Goal: Task Accomplishment & Management: Manage account settings

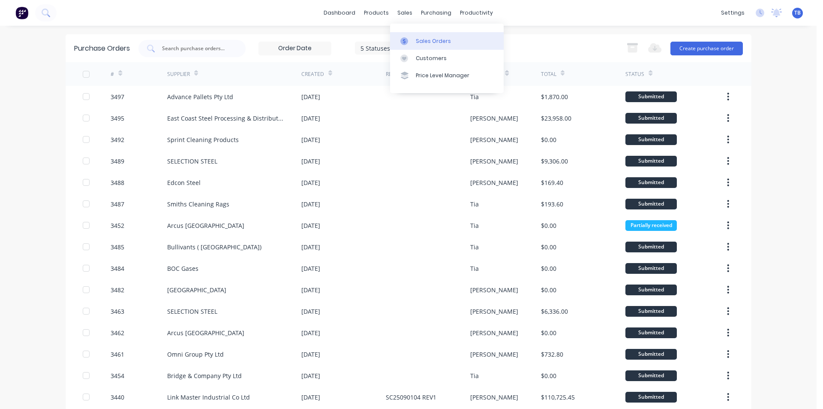
click at [404, 40] on icon at bounding box center [404, 41] width 8 height 8
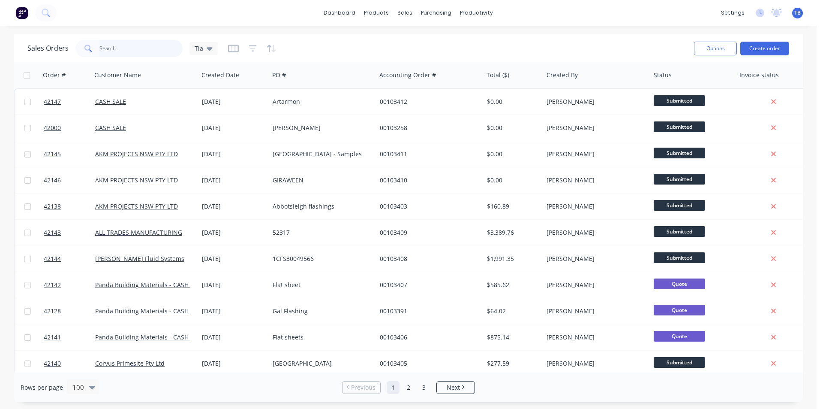
click at [133, 43] on input "text" at bounding box center [141, 48] width 84 height 17
click at [109, 45] on input "text" at bounding box center [141, 48] width 84 height 17
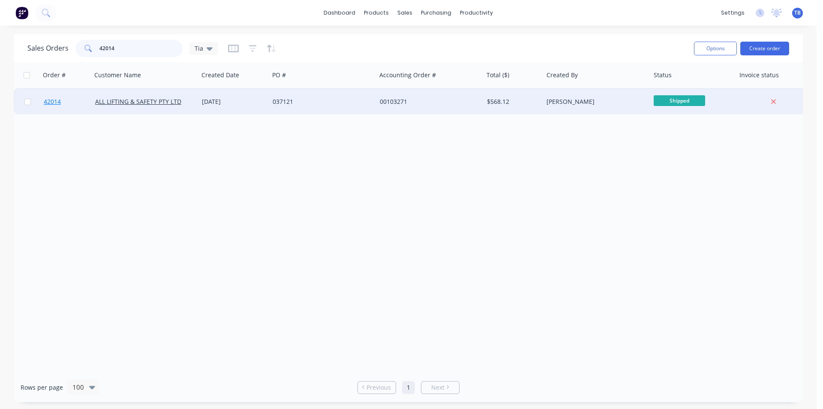
type input "42014"
click at [44, 100] on span "42014" at bounding box center [52, 101] width 17 height 9
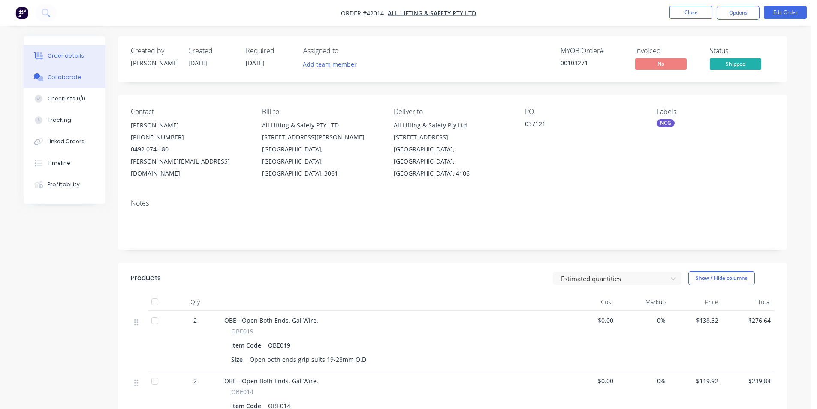
click at [54, 80] on div "Collaborate" at bounding box center [65, 77] width 34 height 8
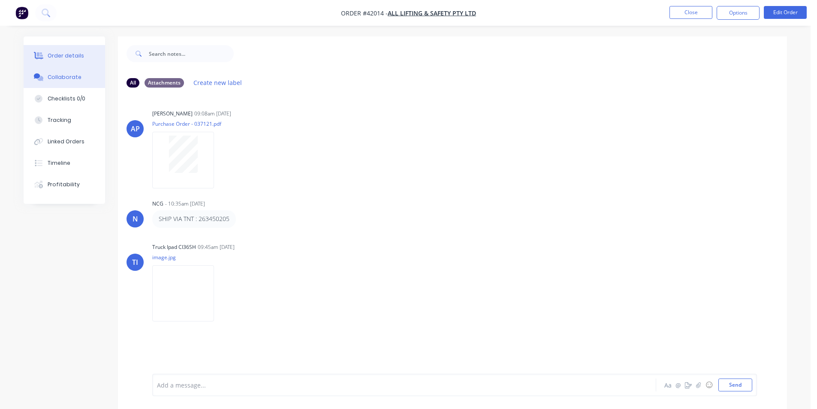
click at [57, 54] on div "Order details" at bounding box center [66, 56] width 36 height 8
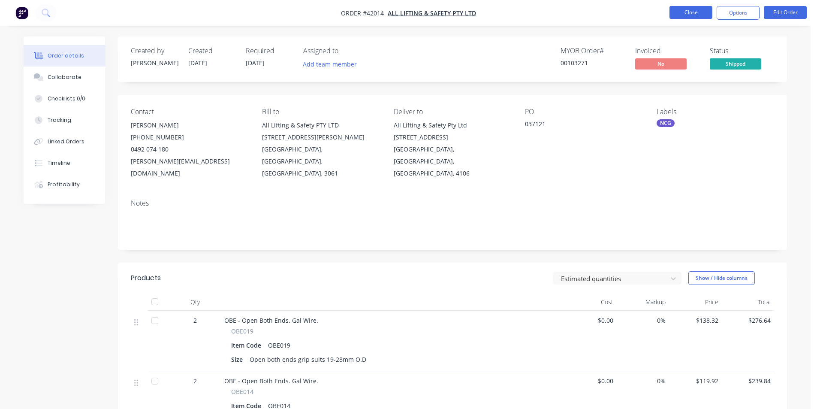
click at [410, 15] on button "Close" at bounding box center [690, 12] width 43 height 13
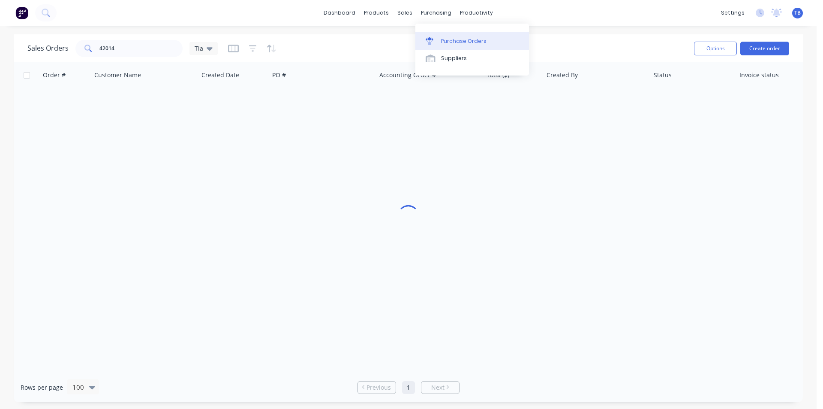
click at [410, 42] on icon at bounding box center [430, 41] width 8 height 8
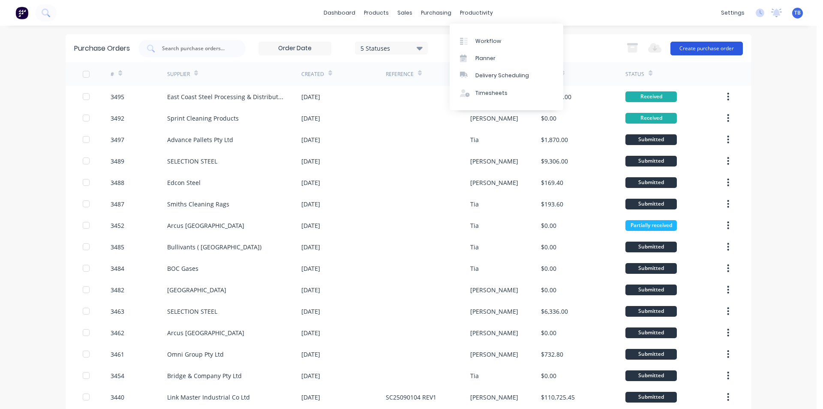
click at [410, 50] on button "Create purchase order" at bounding box center [706, 49] width 72 height 14
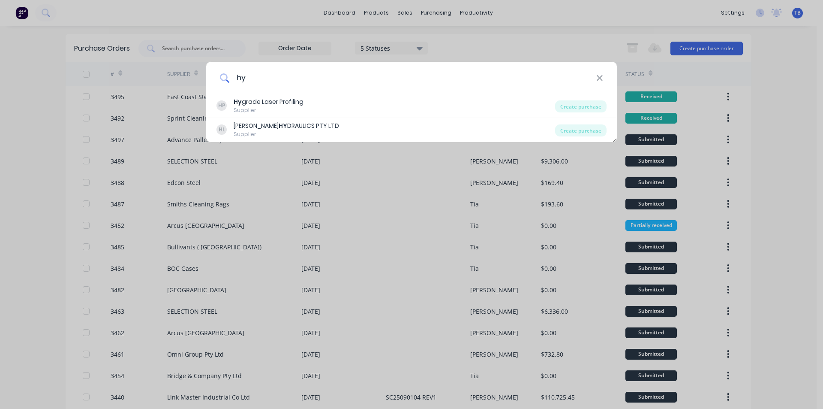
type input "h"
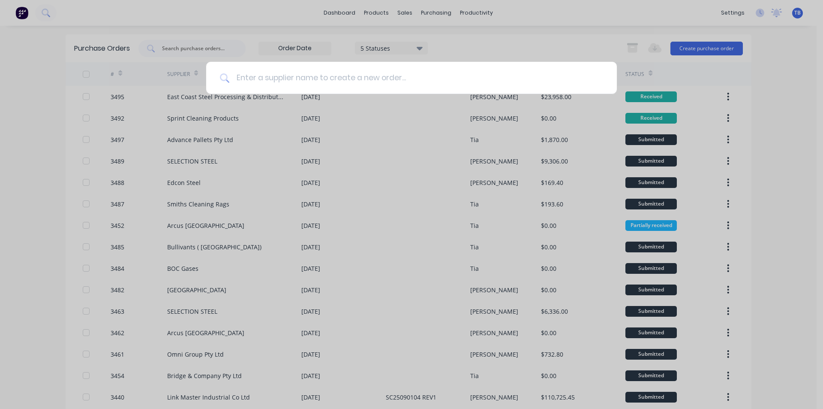
click at [349, 81] on input at bounding box center [416, 78] width 374 height 32
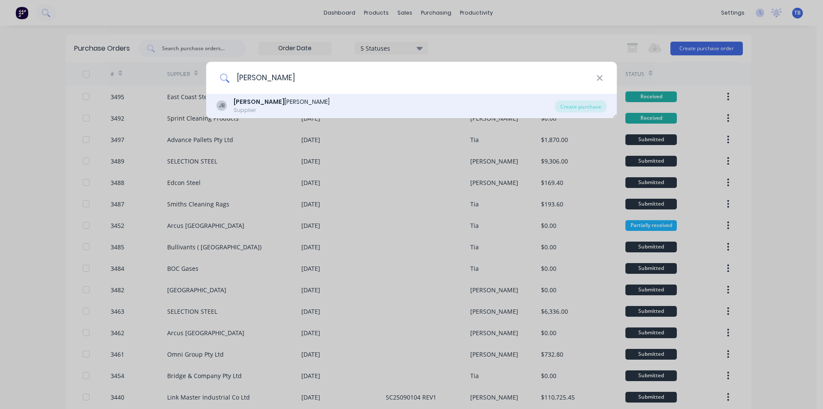
type input "[PERSON_NAME]"
click at [258, 108] on div "Supplier" at bounding box center [282, 110] width 96 height 8
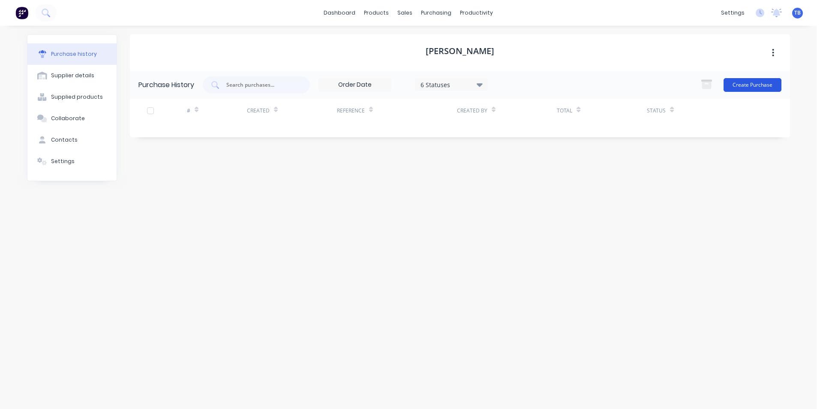
click at [410, 84] on button "Create Purchase" at bounding box center [753, 85] width 58 height 14
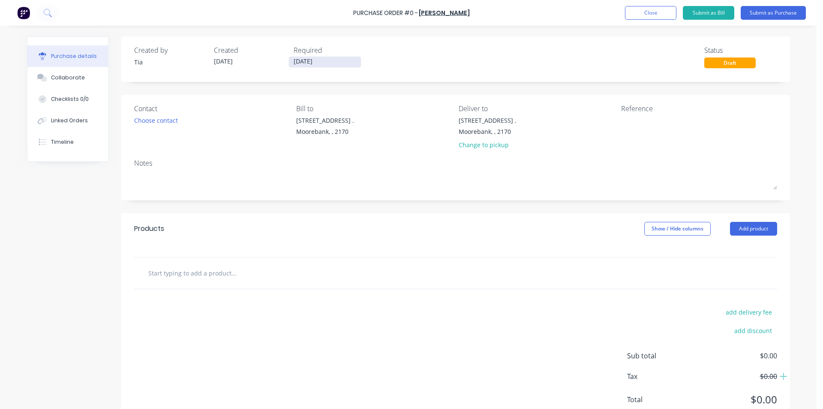
click at [324, 65] on input "[DATE]" at bounding box center [325, 62] width 72 height 11
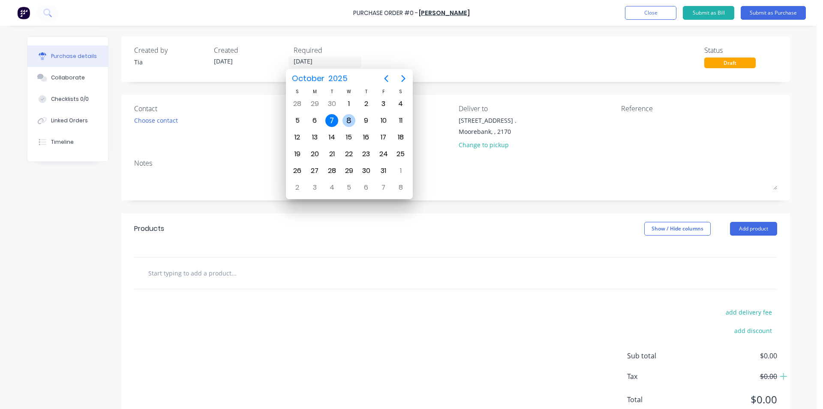
click at [349, 126] on div "8" at bounding box center [349, 120] width 13 height 13
type input "[DATE]"
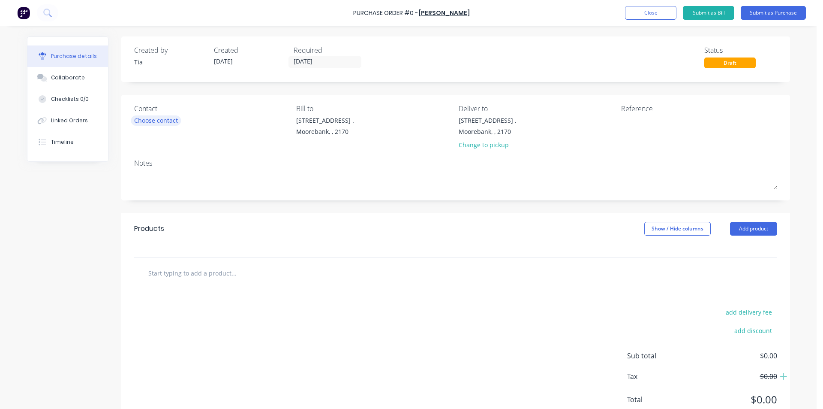
click at [149, 119] on div "Choose contact" at bounding box center [156, 120] width 44 height 9
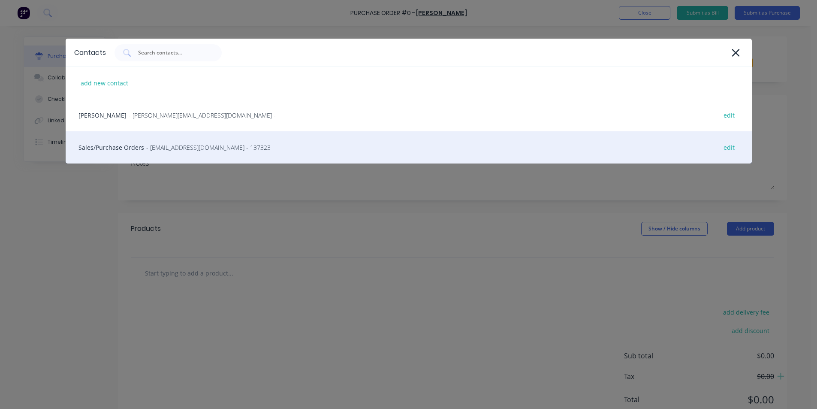
click at [142, 148] on div "Sales/Purchase Orders - [EMAIL_ADDRESS][DOMAIN_NAME] - 137323 edit" at bounding box center [409, 147] width 686 height 32
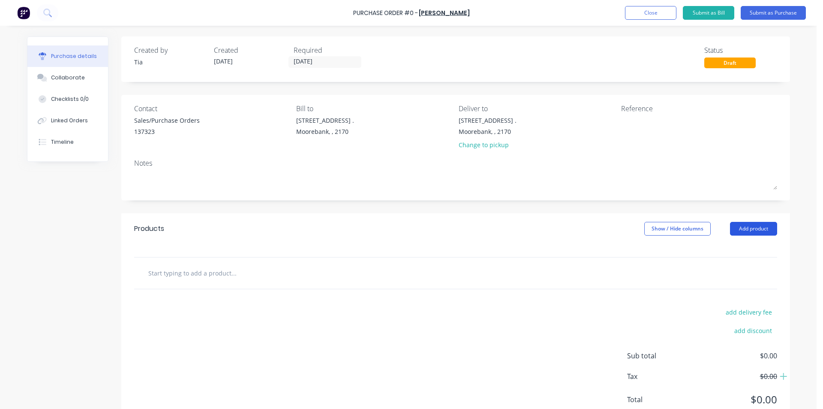
click at [410, 229] on button "Add product" at bounding box center [753, 229] width 47 height 14
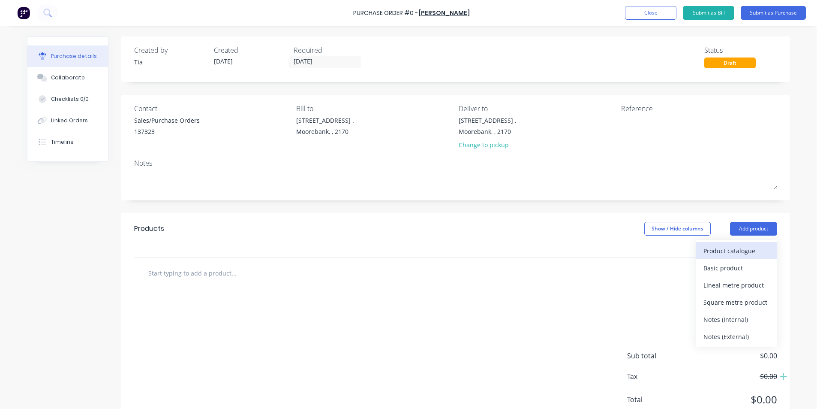
click at [410, 249] on div "Product catalogue" at bounding box center [736, 250] width 66 height 12
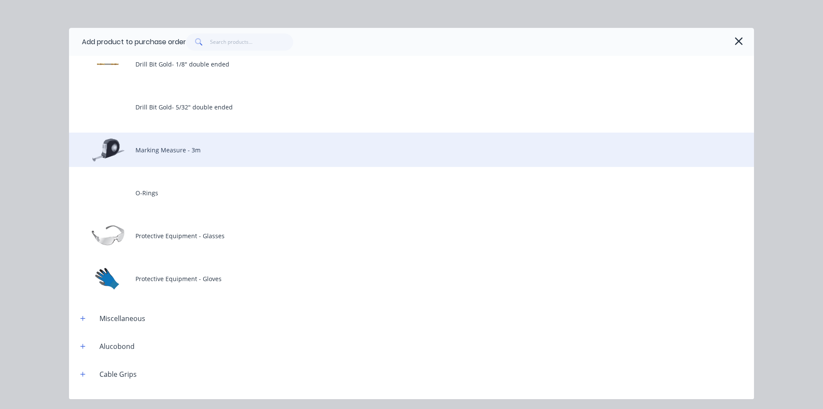
scroll to position [129, 0]
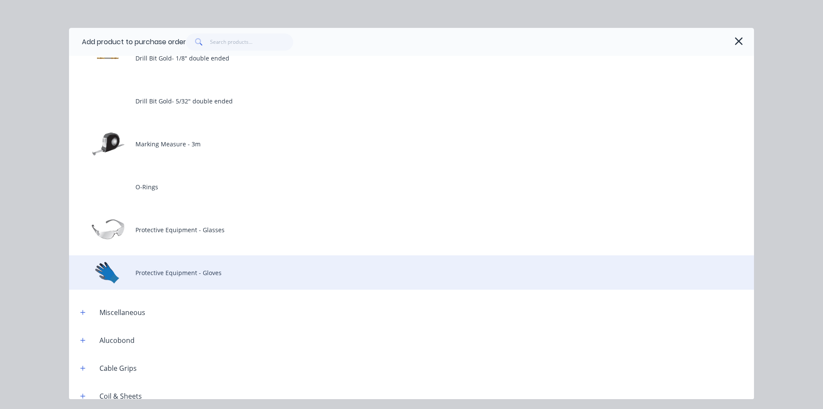
click at [169, 274] on div "Protective Equipment - Gloves" at bounding box center [411, 272] width 685 height 34
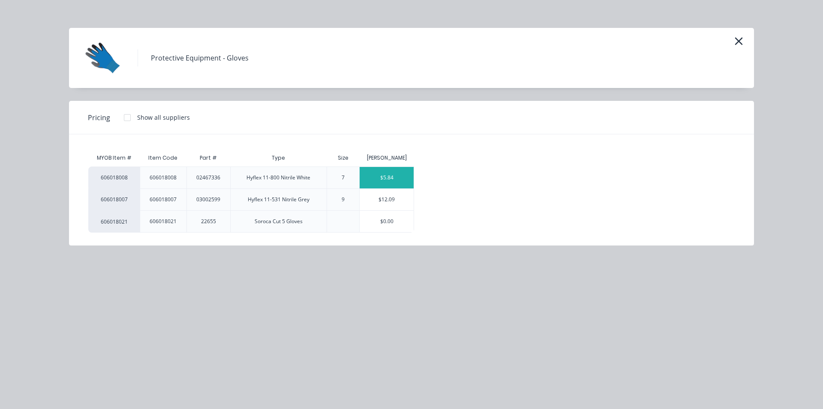
click at [397, 178] on div "$5.84" at bounding box center [387, 177] width 54 height 21
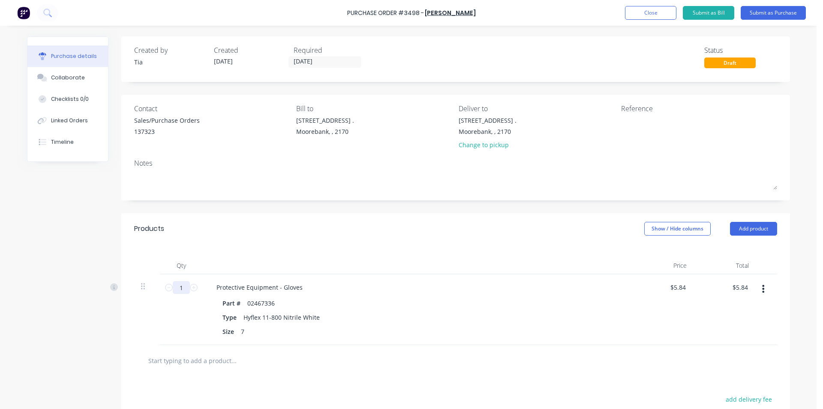
drag, startPoint x: 180, startPoint y: 287, endPoint x: 159, endPoint y: 289, distance: 21.2
click at [160, 289] on div "1 1" at bounding box center [181, 309] width 43 height 71
type input "7"
type input "$40.88"
type input "72"
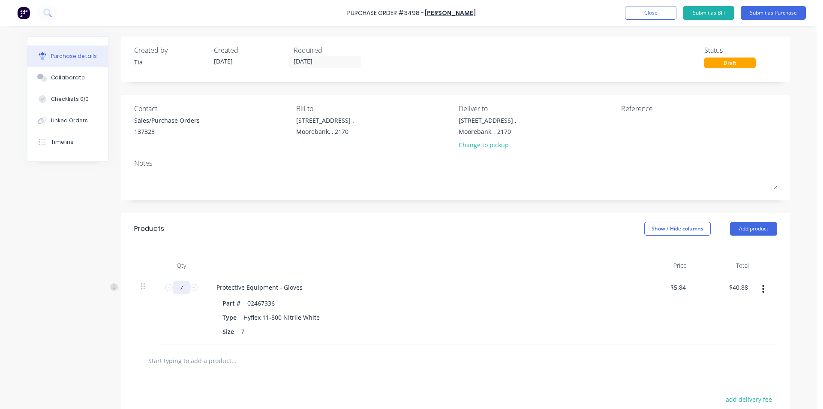
type input "$420.48"
type input "72"
click at [407, 326] on div "Size 7" at bounding box center [415, 331] width 393 height 12
click at [284, 360] on input "text" at bounding box center [233, 360] width 171 height 17
drag, startPoint x: 768, startPoint y: 229, endPoint x: 765, endPoint y: 237, distance: 8.5
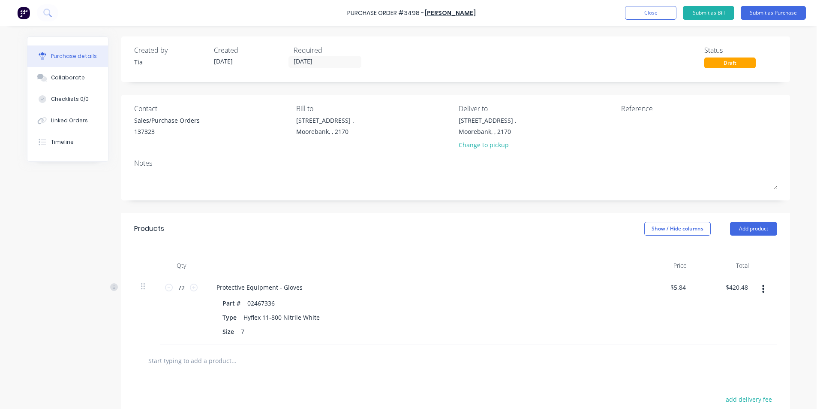
click at [410, 229] on button "Add product" at bounding box center [753, 229] width 47 height 14
click at [410, 247] on div "Product catalogue" at bounding box center [736, 250] width 66 height 12
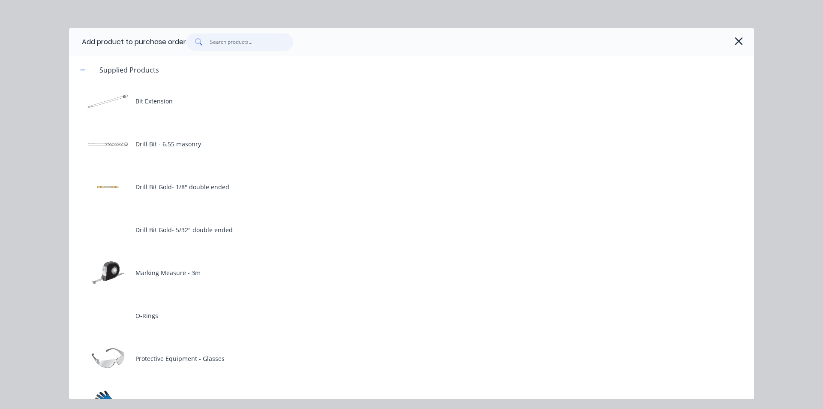
click at [260, 39] on input "text" at bounding box center [252, 41] width 84 height 17
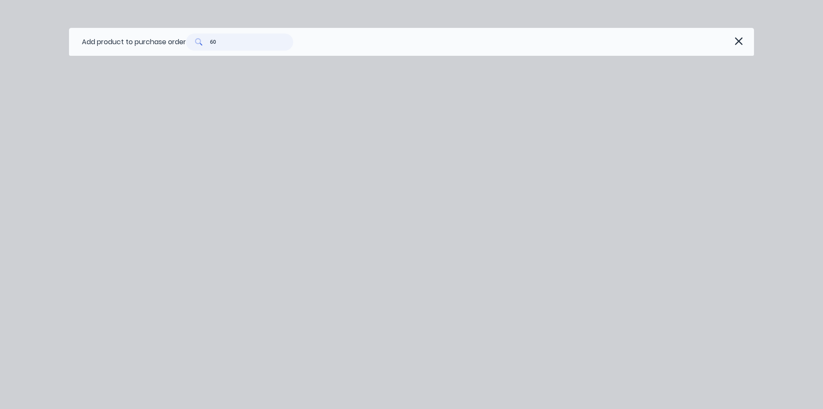
type input "6"
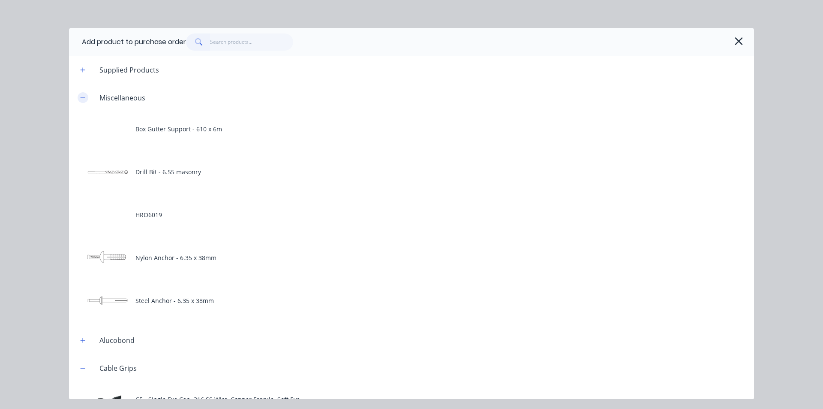
click at [83, 97] on icon "button" at bounding box center [83, 97] width 5 height 0
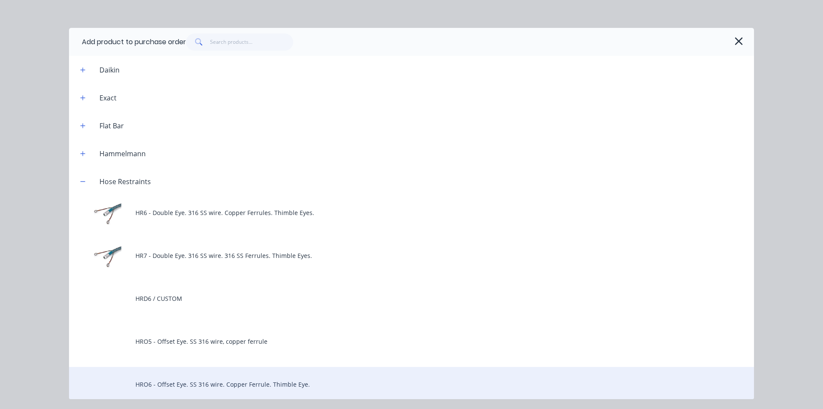
scroll to position [892, 0]
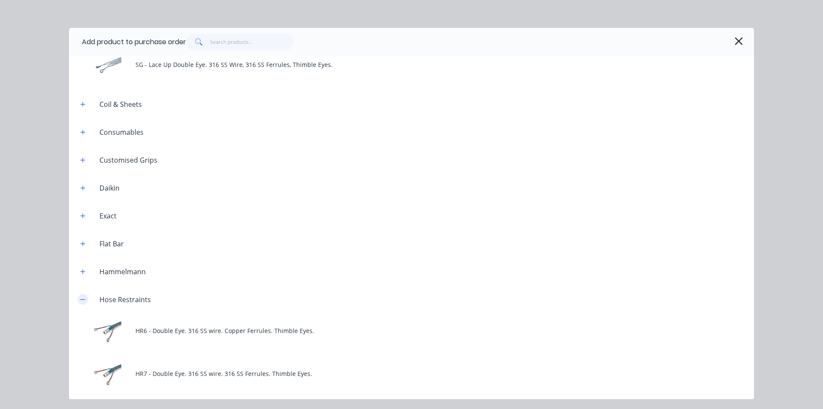
click at [81, 297] on icon "button" at bounding box center [82, 299] width 5 height 6
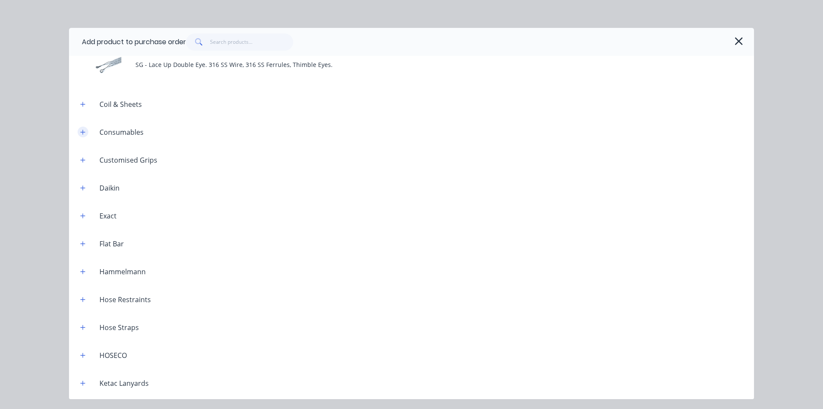
click at [83, 132] on icon "button" at bounding box center [83, 131] width 5 height 5
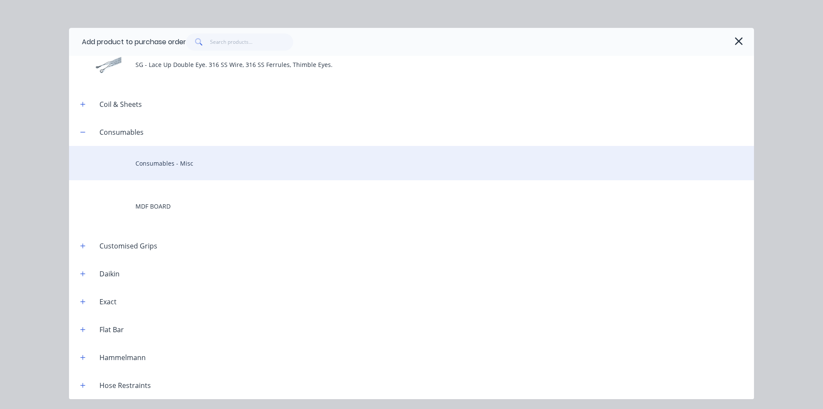
click at [207, 168] on div "Consumables - Misc" at bounding box center [411, 163] width 685 height 34
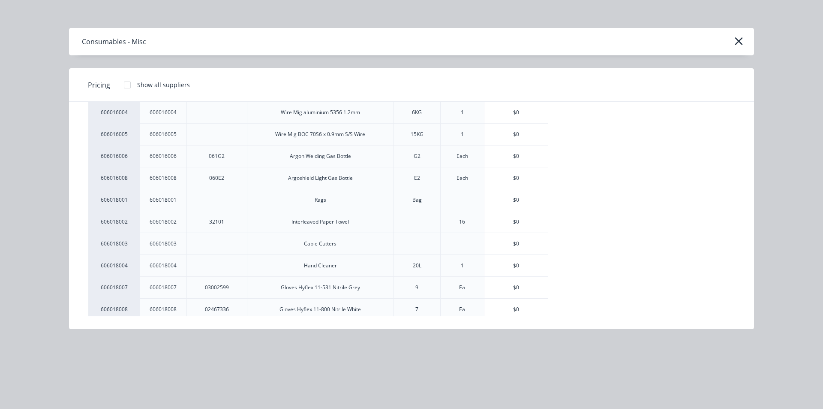
scroll to position [214, 0]
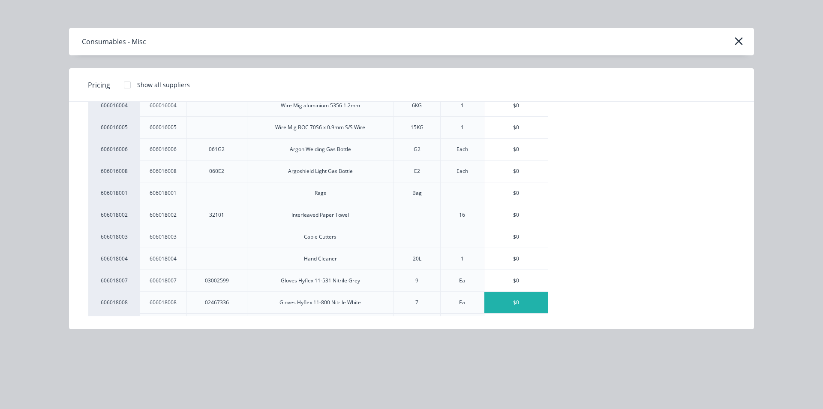
click at [410, 303] on div "$0" at bounding box center [515, 301] width 63 height 21
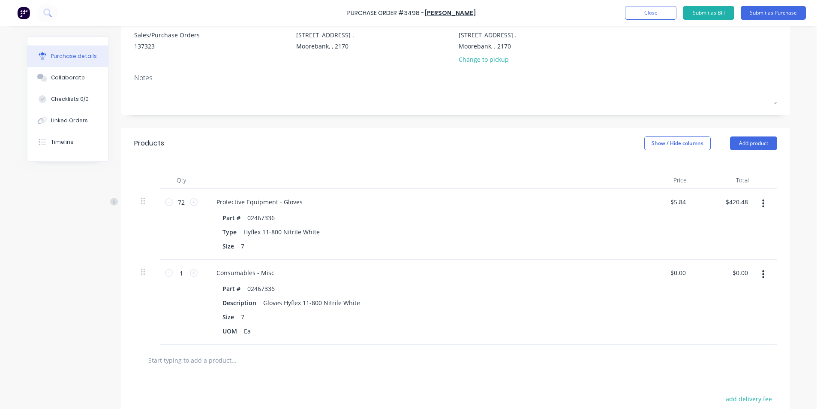
scroll to position [86, 0]
click at [410, 204] on button "button" at bounding box center [763, 202] width 20 height 15
click at [410, 277] on button "Delete" at bounding box center [737, 276] width 73 height 17
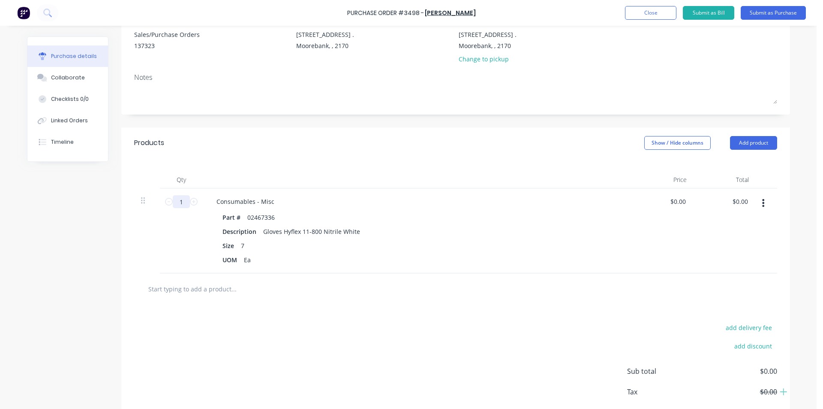
drag, startPoint x: 180, startPoint y: 204, endPoint x: 162, endPoint y: 207, distance: 19.2
click at [162, 207] on div "1 1" at bounding box center [181, 230] width 43 height 85
type input "72"
type input "0.00"
type input "$4.79"
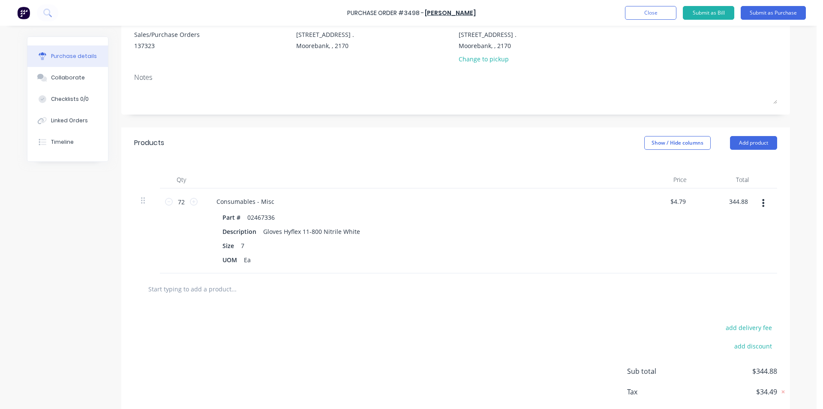
type input "$344.88"
click at [381, 316] on div "add delivery fee add discount Sub total $344.88 Tax $34.49 Total $379.37" at bounding box center [455, 374] width 669 height 141
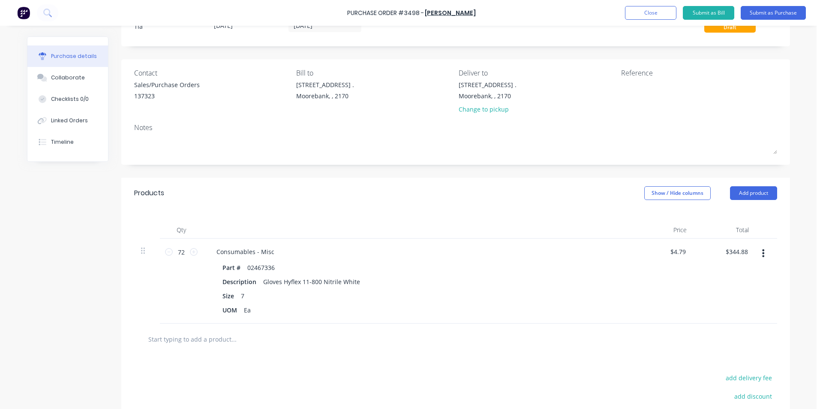
scroll to position [0, 0]
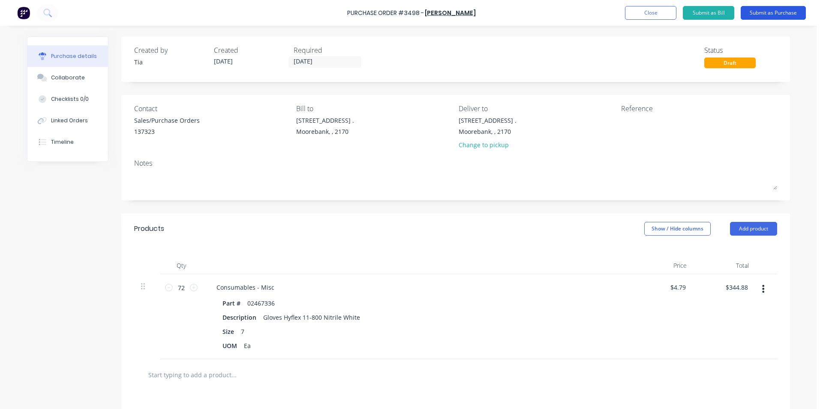
click at [410, 17] on button "Submit as Purchase" at bounding box center [773, 13] width 65 height 14
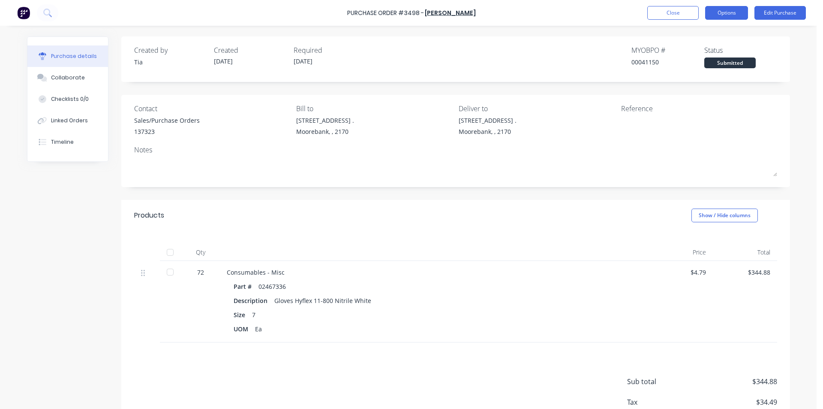
drag, startPoint x: 733, startPoint y: 10, endPoint x: 727, endPoint y: 17, distance: 8.8
click at [410, 10] on button "Options" at bounding box center [726, 13] width 43 height 14
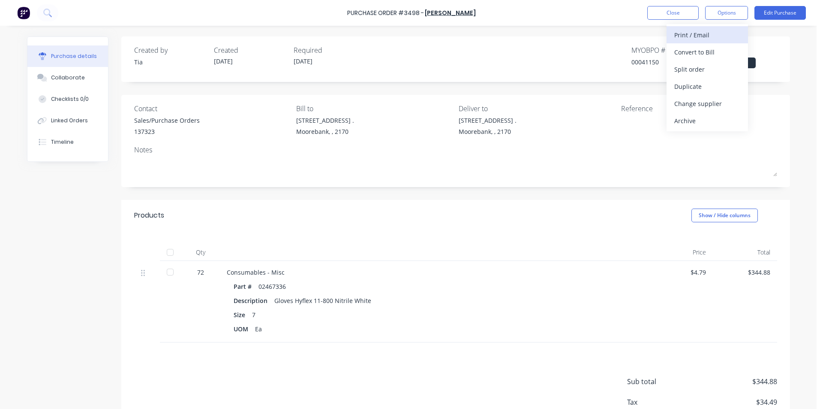
click at [410, 39] on div "Print / Email" at bounding box center [707, 35] width 66 height 12
click at [410, 67] on div "Without pricing" at bounding box center [707, 69] width 66 height 12
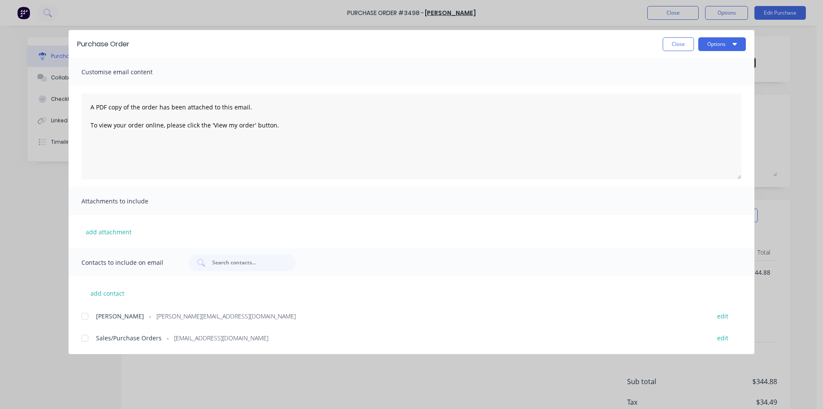
click at [89, 336] on div at bounding box center [84, 337] width 17 height 17
click at [410, 45] on button "Options" at bounding box center [722, 44] width 48 height 14
click at [410, 101] on div "Email" at bounding box center [705, 100] width 66 height 12
click at [410, 48] on button "Close" at bounding box center [678, 44] width 31 height 14
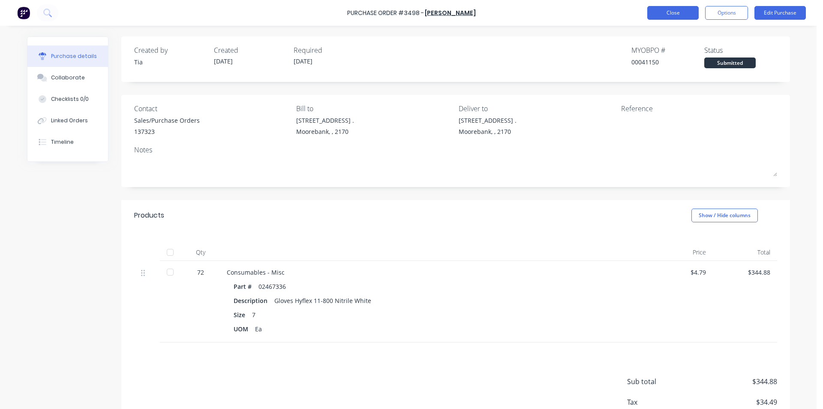
click at [410, 17] on button "Close" at bounding box center [672, 13] width 51 height 14
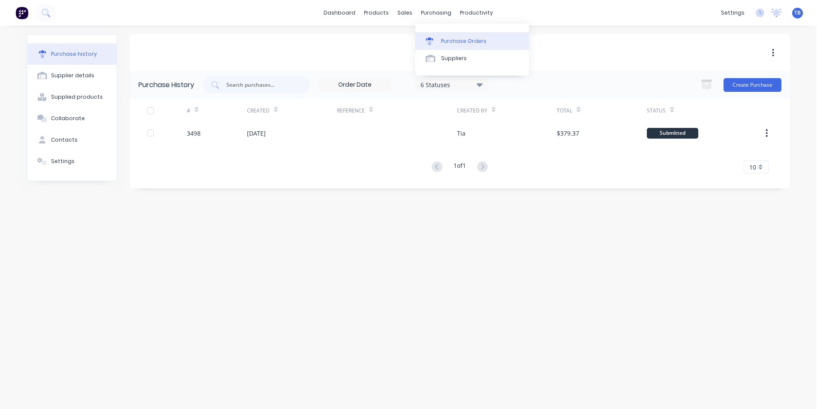
click at [410, 40] on link "Purchase Orders" at bounding box center [472, 40] width 114 height 17
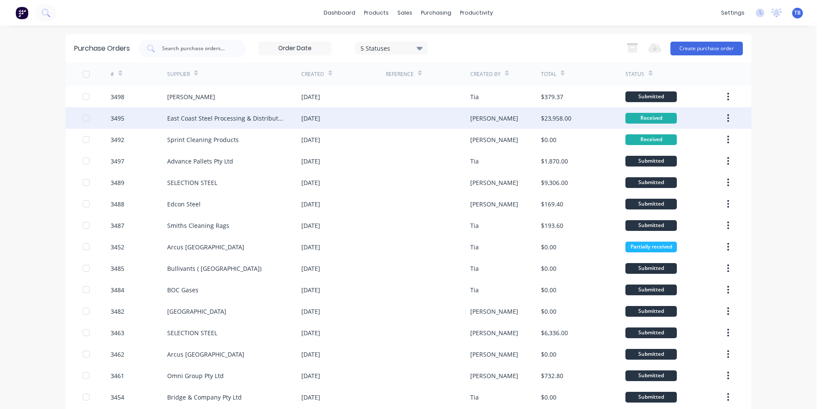
drag, startPoint x: 729, startPoint y: 120, endPoint x: 724, endPoint y: 120, distance: 4.7
click at [410, 120] on button "button" at bounding box center [728, 117] width 20 height 15
click at [410, 135] on div "Archive" at bounding box center [698, 140] width 66 height 12
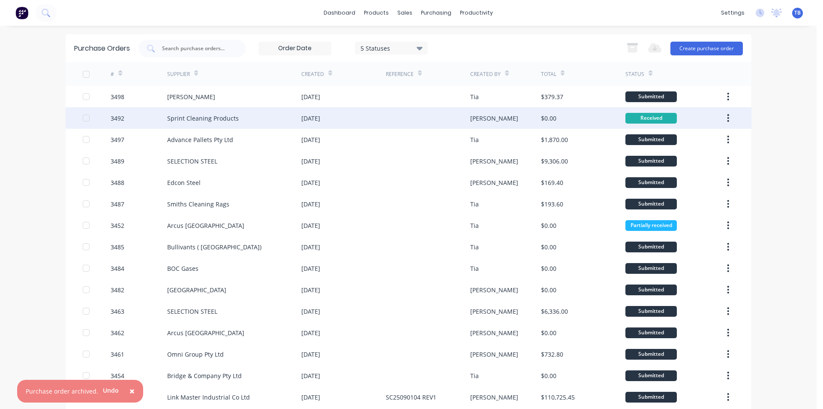
click at [410, 114] on icon "button" at bounding box center [728, 117] width 2 height 9
click at [410, 137] on div "Archive" at bounding box center [698, 140] width 66 height 12
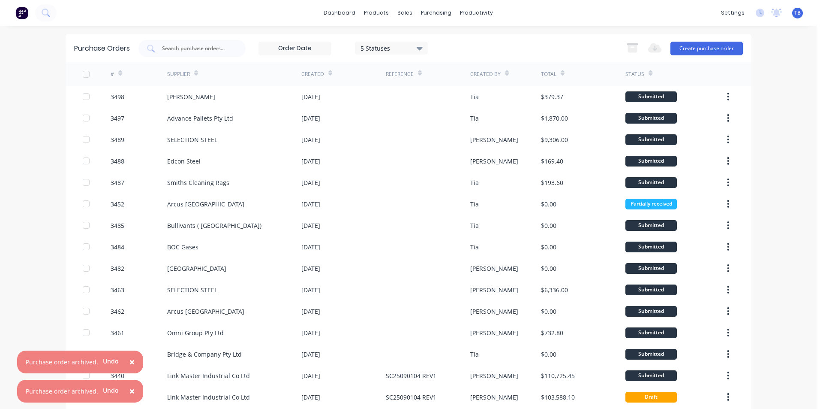
click at [129, 387] on span "×" at bounding box center [131, 391] width 5 height 12
click at [129, 389] on span "×" at bounding box center [131, 391] width 5 height 12
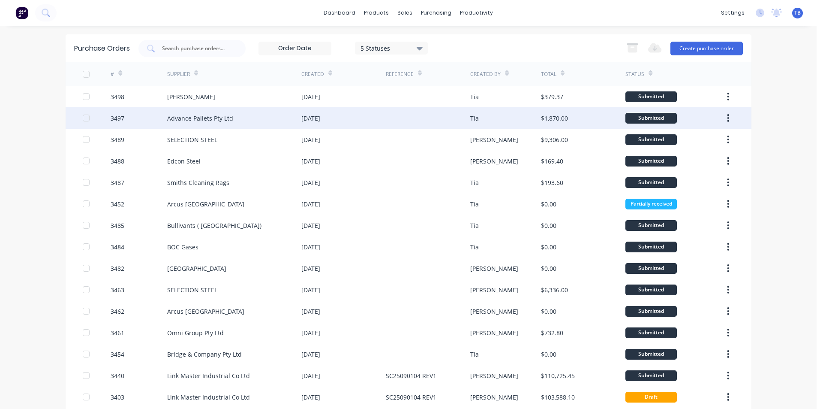
click at [310, 122] on div "[DATE]" at bounding box center [310, 118] width 19 height 9
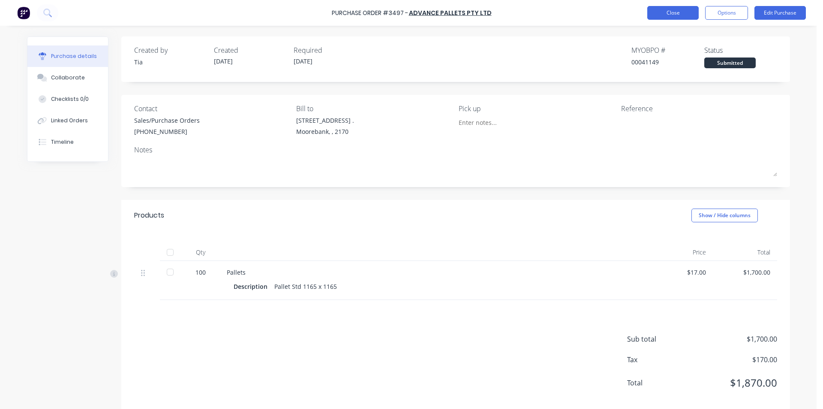
click at [410, 16] on button "Close" at bounding box center [672, 13] width 51 height 14
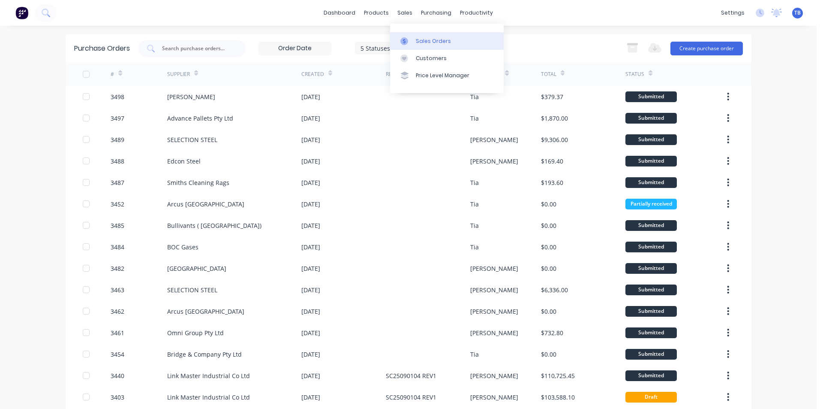
click at [410, 36] on link "Sales Orders" at bounding box center [447, 40] width 114 height 17
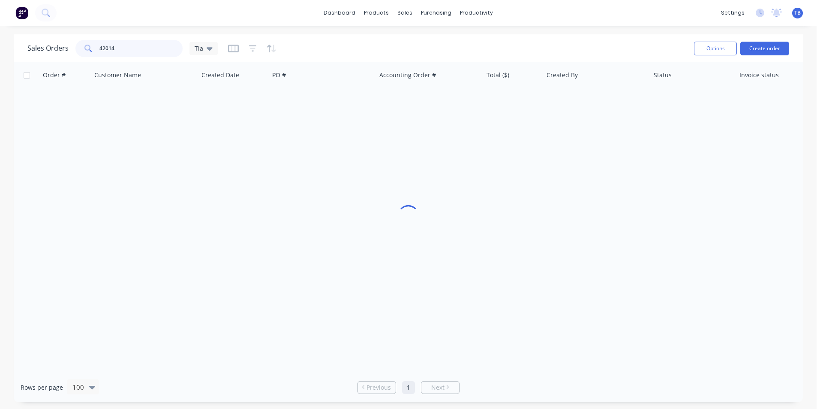
drag, startPoint x: 82, startPoint y: 55, endPoint x: 73, endPoint y: 55, distance: 9.0
click at [73, 55] on div "Sales Orders 42014 Tia" at bounding box center [122, 48] width 190 height 17
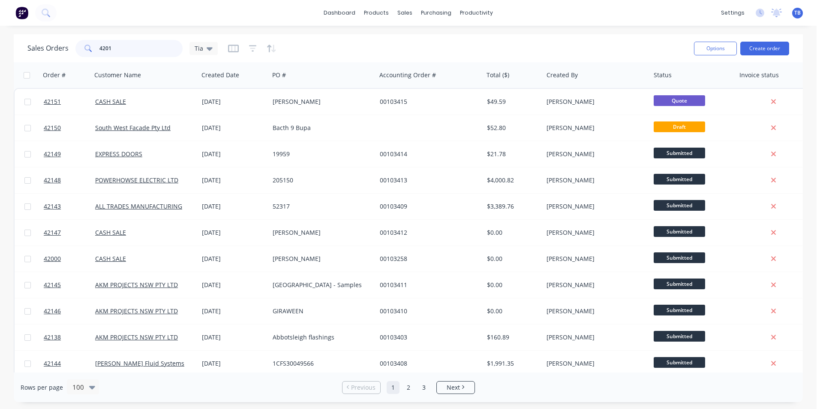
type input "42014"
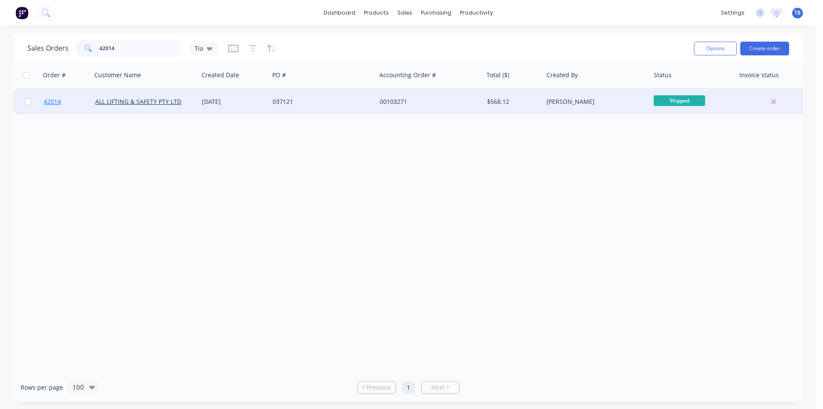
click at [54, 96] on link "42014" at bounding box center [69, 102] width 51 height 26
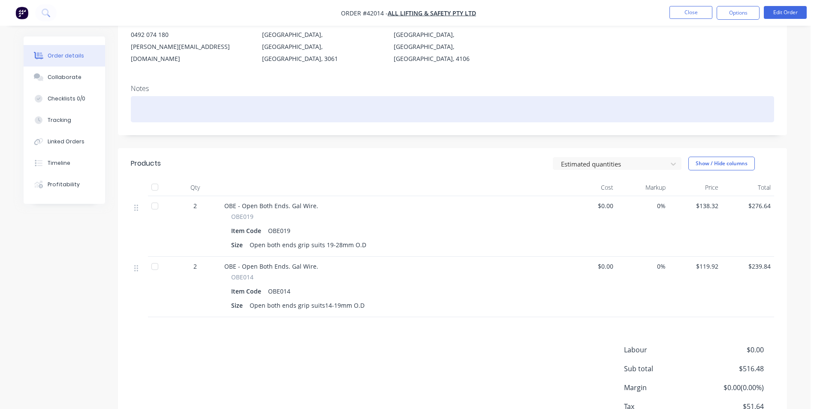
scroll to position [163, 0]
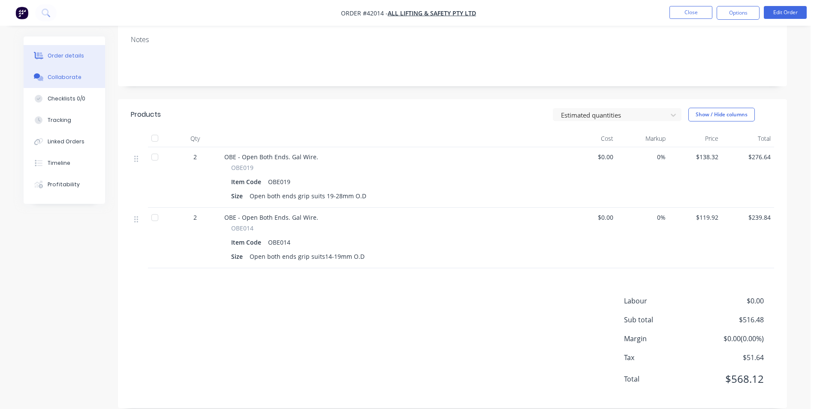
click at [66, 81] on button "Collaborate" at bounding box center [64, 76] width 81 height 21
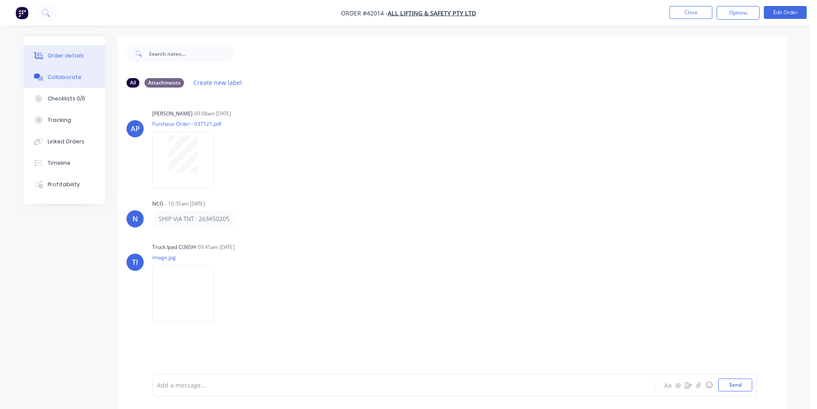
click at [79, 46] on button "Order details" at bounding box center [64, 55] width 81 height 21
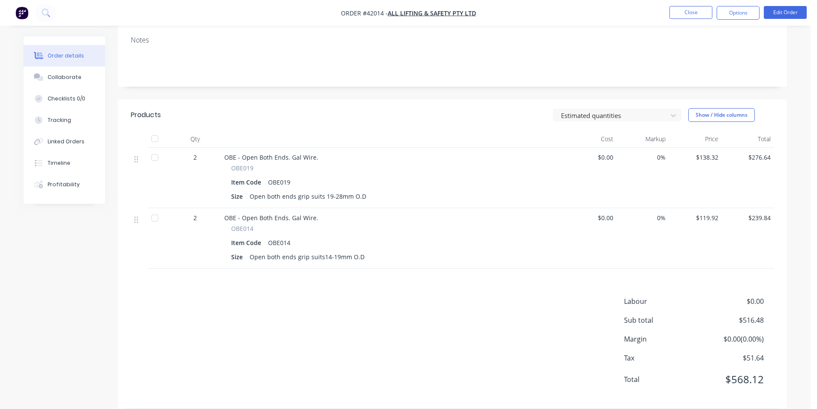
scroll to position [163, 0]
click at [52, 83] on button "Collaborate" at bounding box center [64, 76] width 81 height 21
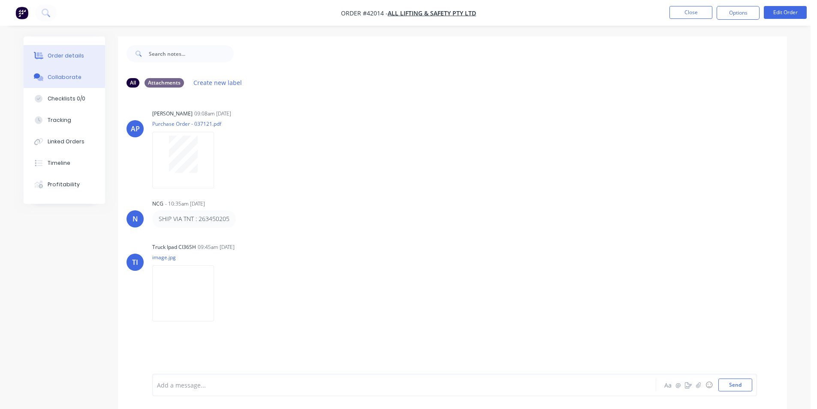
click at [57, 57] on div "Order details" at bounding box center [66, 56] width 36 height 8
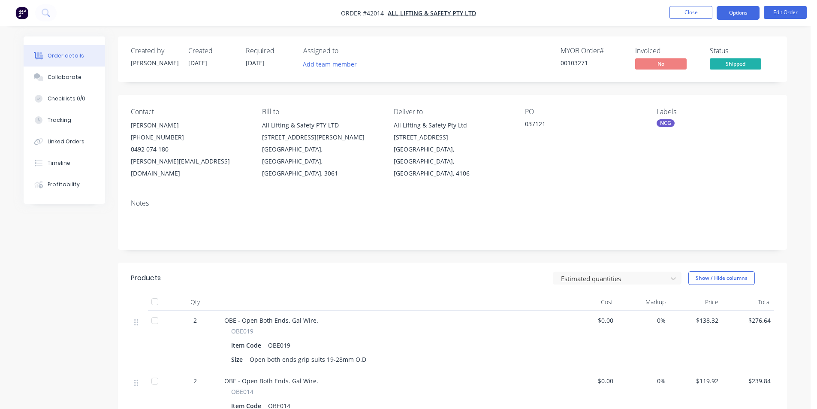
click at [410, 12] on button "Options" at bounding box center [737, 13] width 43 height 14
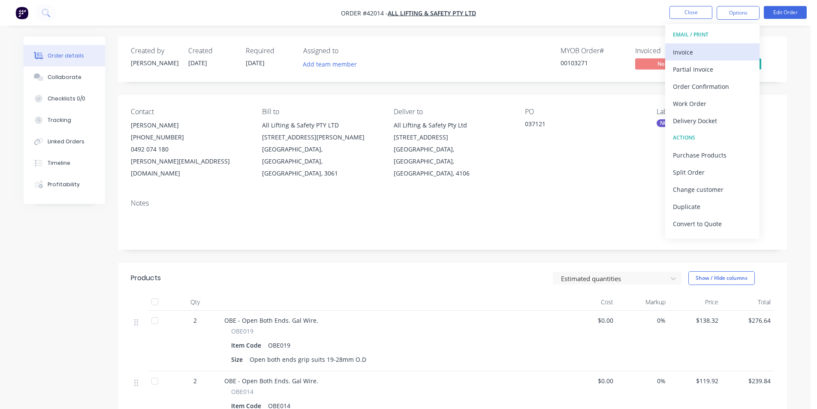
click at [410, 48] on div "Invoice" at bounding box center [712, 52] width 79 height 12
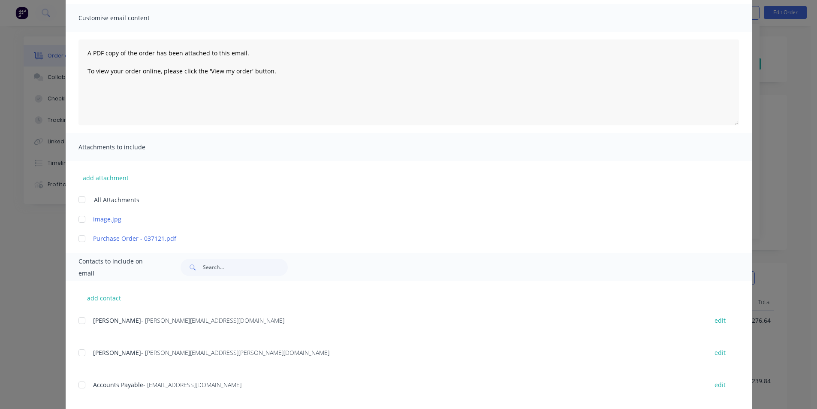
scroll to position [129, 0]
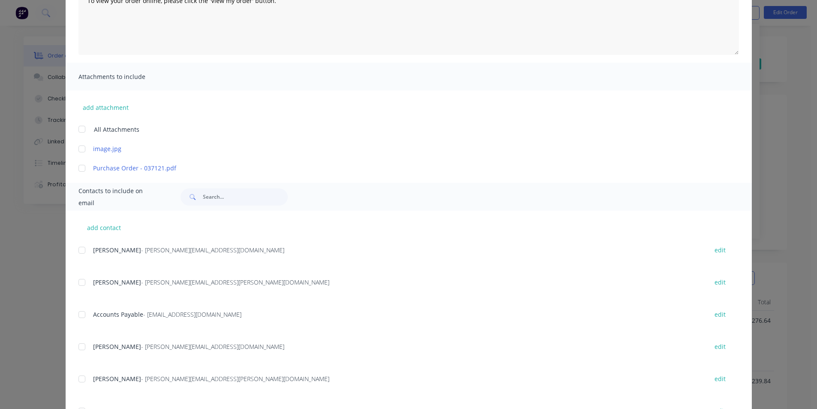
click at [82, 314] on div at bounding box center [81, 314] width 17 height 17
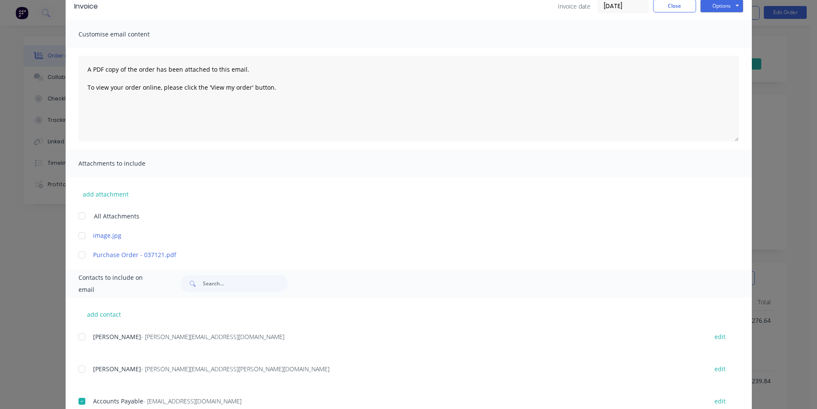
scroll to position [0, 0]
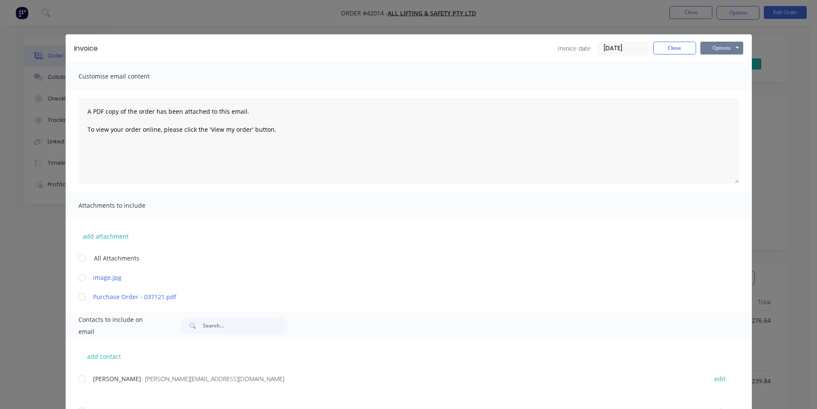
click at [410, 49] on button "Options" at bounding box center [721, 48] width 43 height 13
click at [410, 90] on button "Email" at bounding box center [727, 91] width 55 height 14
click at [410, 48] on button "Close" at bounding box center [674, 48] width 43 height 13
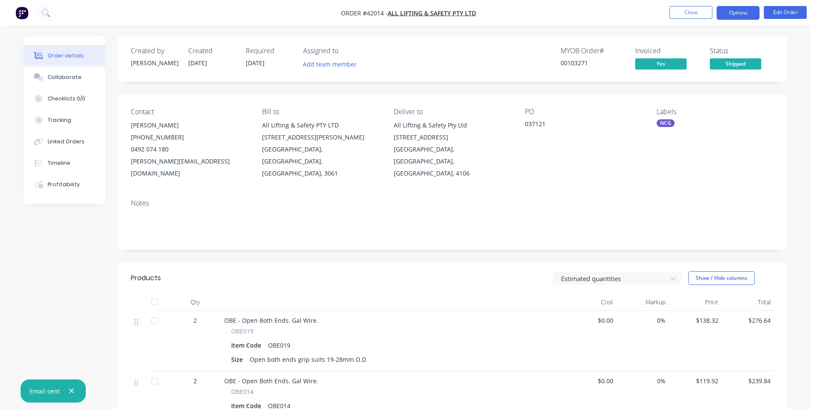
click at [410, 15] on button "Options" at bounding box center [737, 13] width 43 height 14
click at [410, 51] on div "Order details Collaborate Checklists 0/0 Tracking Linked Orders Timeline Profit…" at bounding box center [405, 309] width 780 height 547
click at [410, 13] on button "Options" at bounding box center [737, 13] width 43 height 14
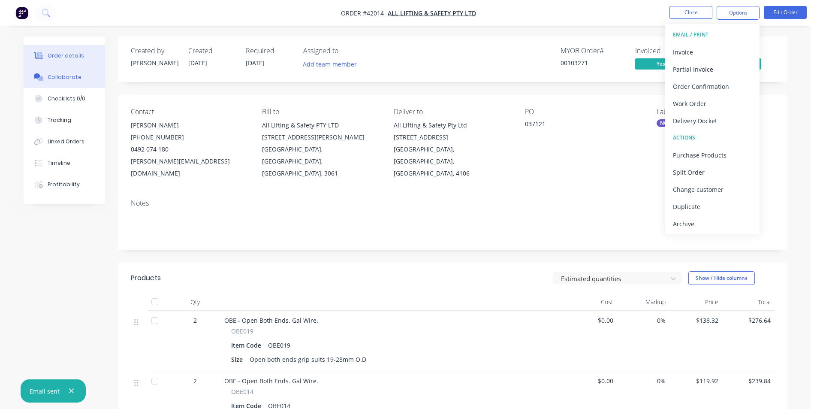
click at [43, 75] on icon at bounding box center [39, 77] width 10 height 8
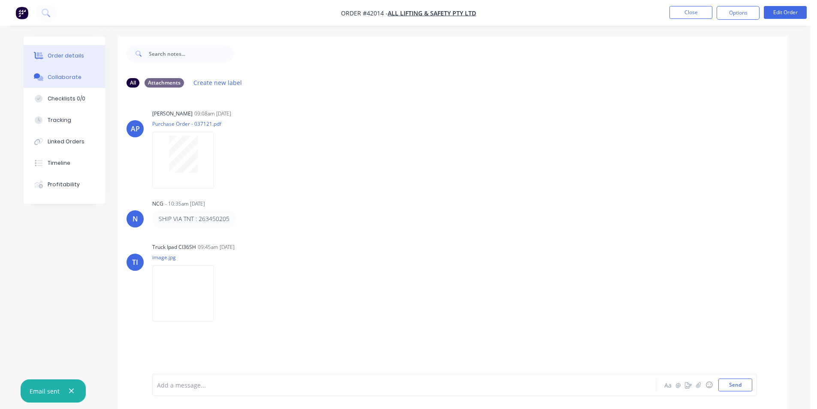
click at [63, 60] on button "Order details" at bounding box center [64, 55] width 81 height 21
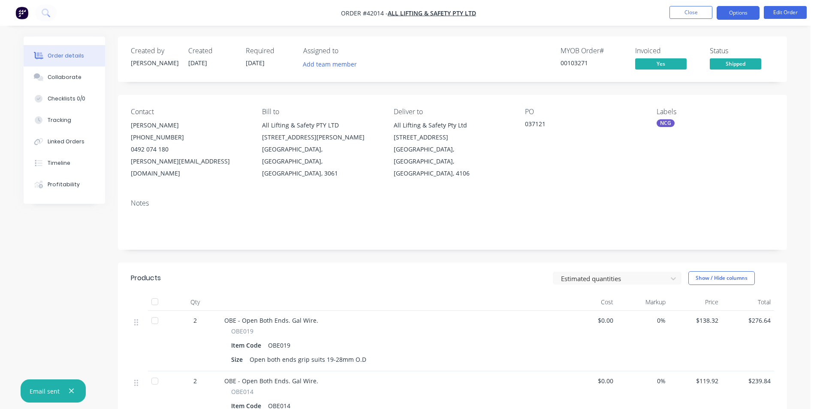
click at [410, 12] on button "Options" at bounding box center [737, 13] width 43 height 14
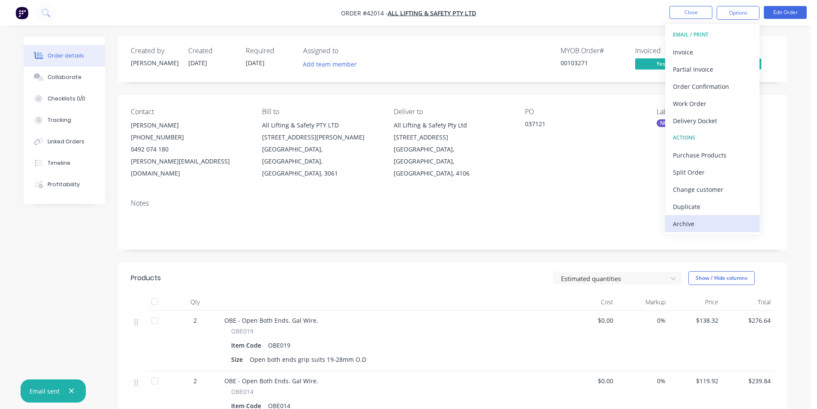
click at [410, 229] on div "Archive" at bounding box center [712, 223] width 79 height 12
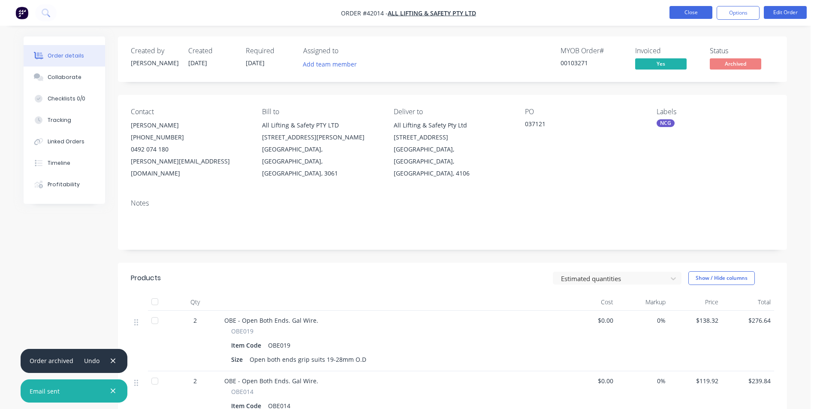
click at [410, 16] on button "Close" at bounding box center [690, 12] width 43 height 13
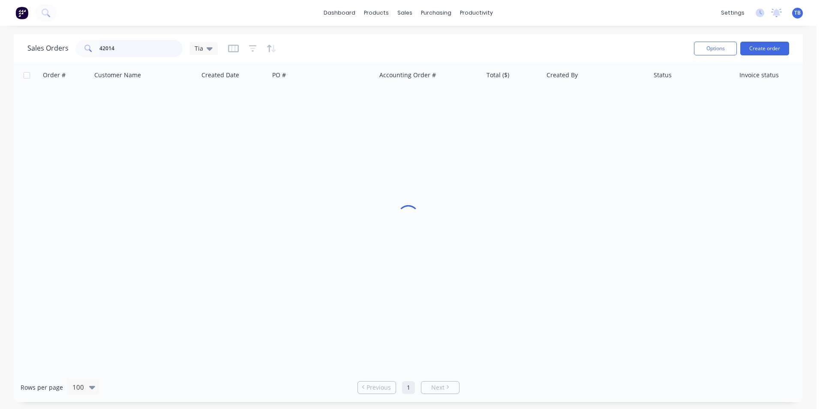
drag, startPoint x: 142, startPoint y: 45, endPoint x: 96, endPoint y: 48, distance: 46.0
click at [96, 48] on div "42014" at bounding box center [128, 48] width 107 height 17
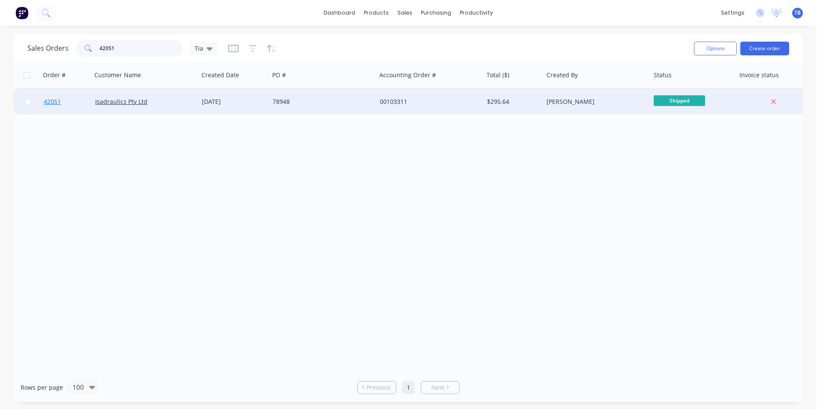
type input "42051"
click at [55, 99] on span "42051" at bounding box center [52, 101] width 17 height 9
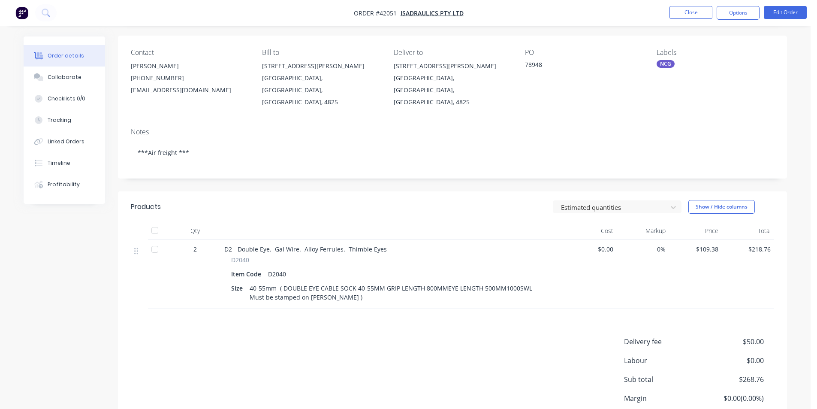
scroll to position [119, 0]
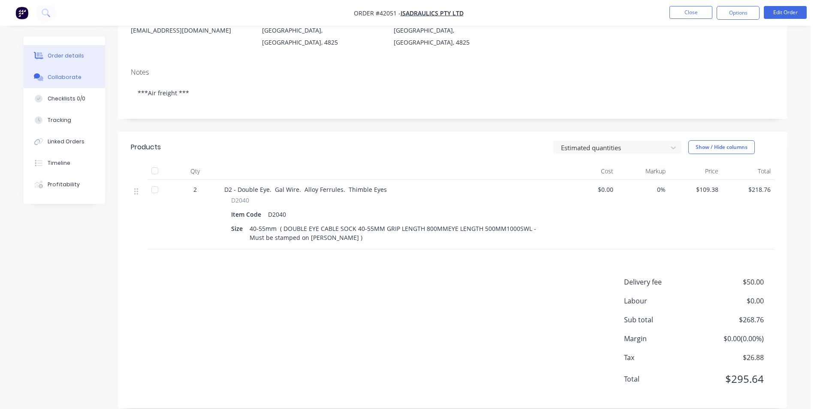
click at [58, 75] on div "Collaborate" at bounding box center [65, 77] width 34 height 8
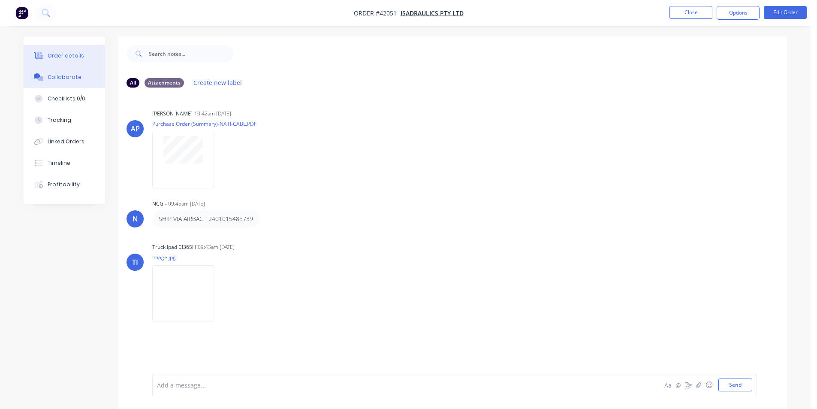
click at [81, 53] on button "Order details" at bounding box center [64, 55] width 81 height 21
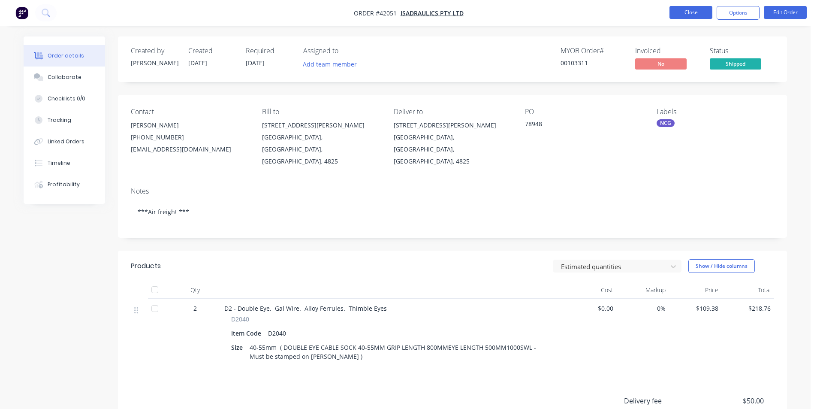
click at [410, 15] on button "Close" at bounding box center [690, 12] width 43 height 13
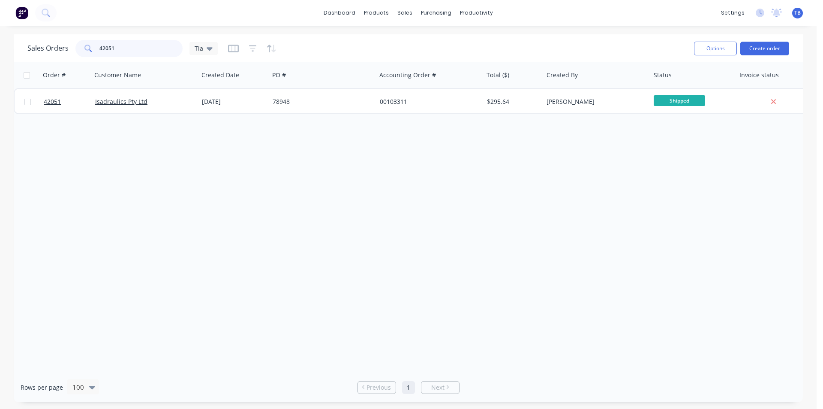
drag, startPoint x: 152, startPoint y: 50, endPoint x: 63, endPoint y: 42, distance: 90.0
click at [63, 42] on div "Sales Orders 42051 Tia" at bounding box center [122, 48] width 190 height 17
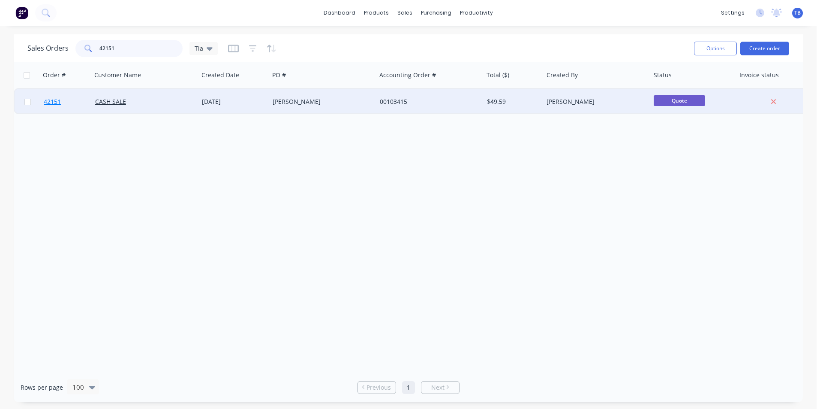
type input "42151"
click at [54, 99] on span "42151" at bounding box center [52, 101] width 17 height 9
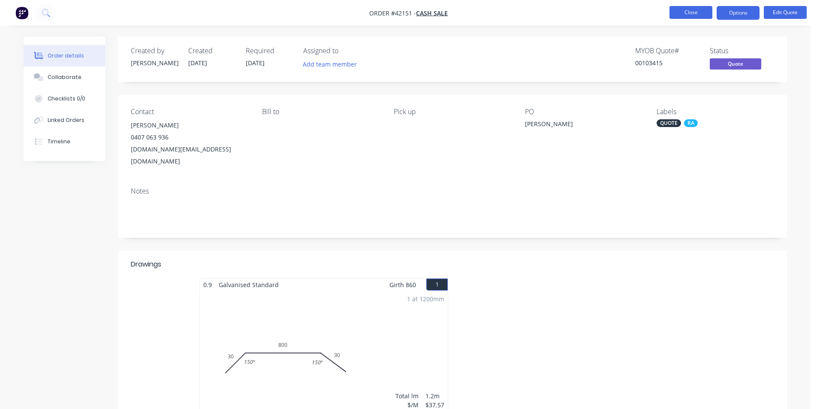
click at [410, 15] on button "Close" at bounding box center [690, 12] width 43 height 13
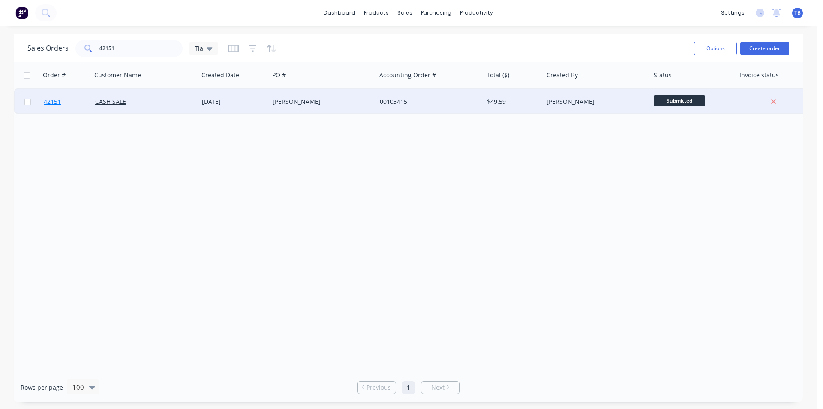
click at [49, 105] on span "42151" at bounding box center [52, 101] width 17 height 9
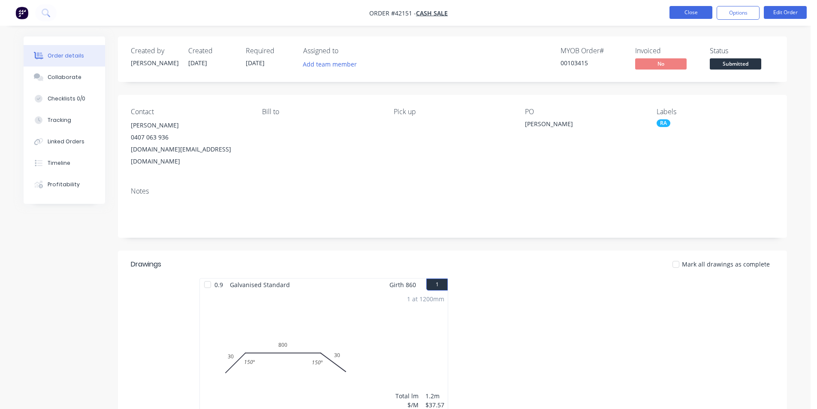
click at [410, 9] on button "Close" at bounding box center [690, 12] width 43 height 13
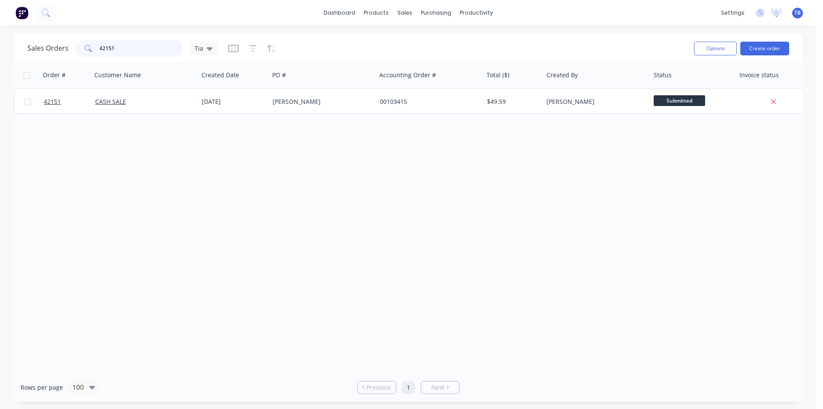
click at [147, 51] on input "42151" at bounding box center [141, 48] width 84 height 17
drag, startPoint x: 137, startPoint y: 48, endPoint x: 3, endPoint y: 52, distance: 134.7
click at [3, 52] on div "Sales Orders 42151 Tia Options Create order Order # Customer Name Created Date …" at bounding box center [408, 217] width 817 height 367
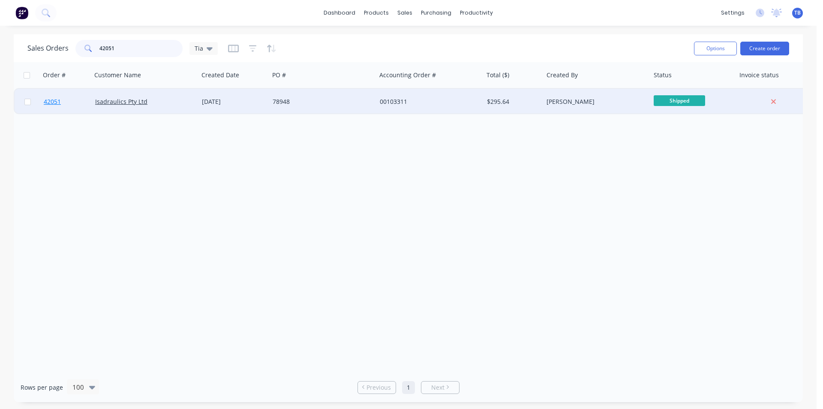
type input "42051"
click at [47, 104] on span "42051" at bounding box center [52, 101] width 17 height 9
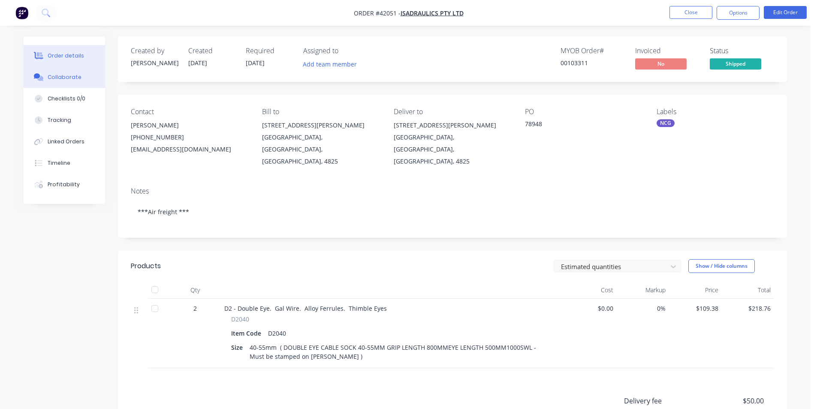
click at [55, 83] on button "Collaborate" at bounding box center [64, 76] width 81 height 21
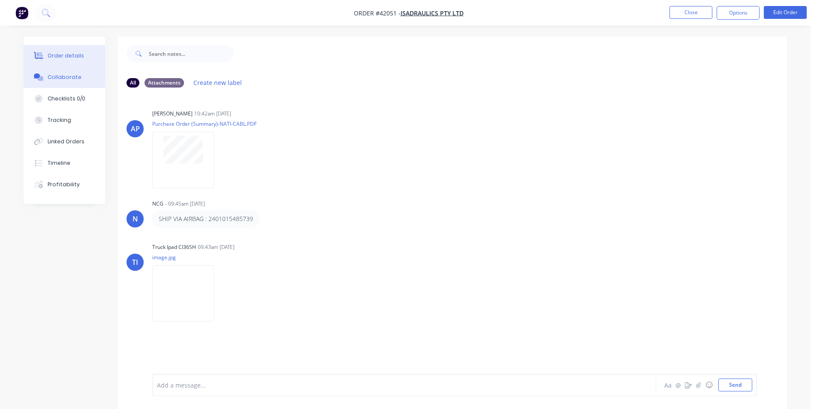
click at [66, 59] on div "Order details" at bounding box center [66, 56] width 36 height 8
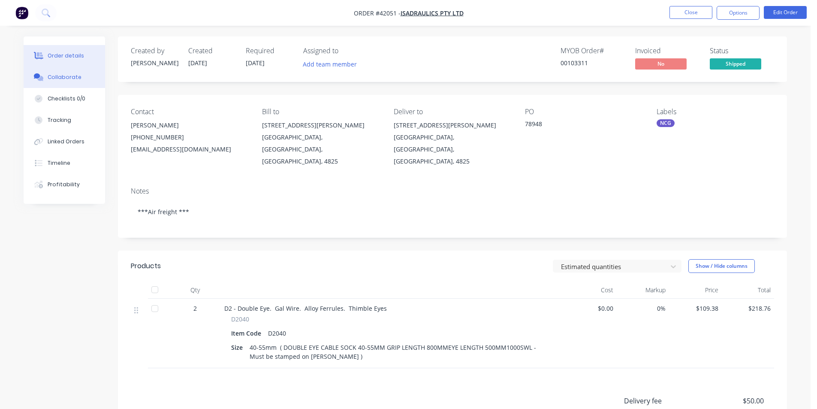
click at [85, 80] on button "Collaborate" at bounding box center [64, 76] width 81 height 21
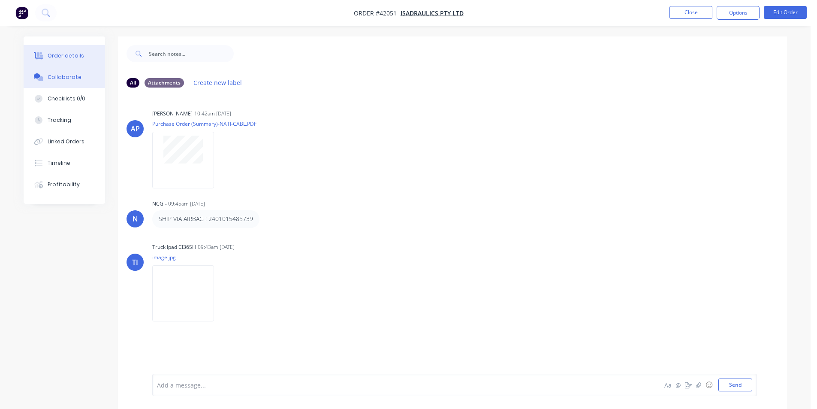
click at [66, 54] on div "Order details" at bounding box center [66, 56] width 36 height 8
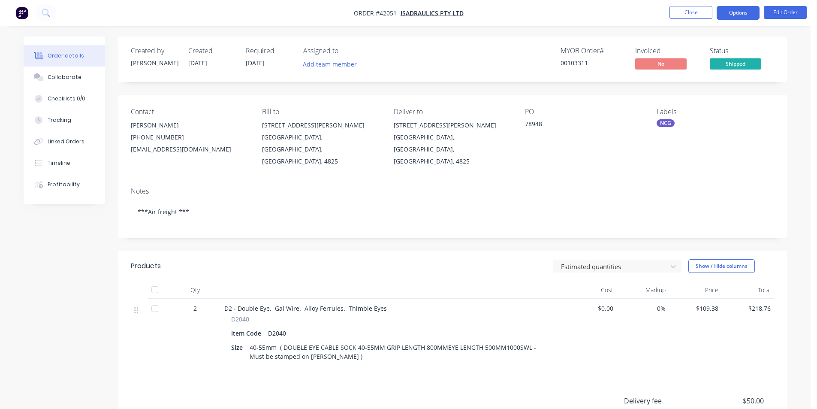
click at [410, 15] on button "Options" at bounding box center [737, 13] width 43 height 14
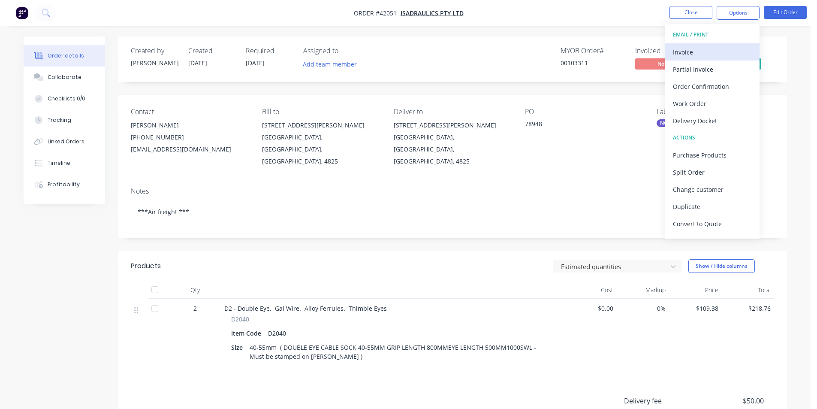
click at [410, 52] on div "Invoice" at bounding box center [712, 52] width 79 height 12
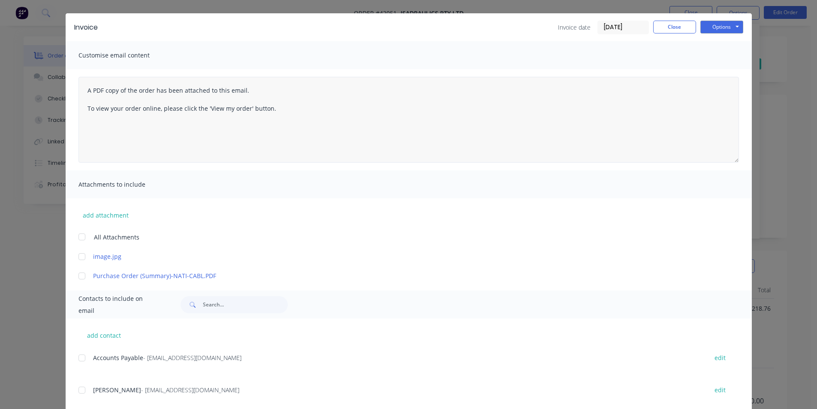
scroll to position [40, 0]
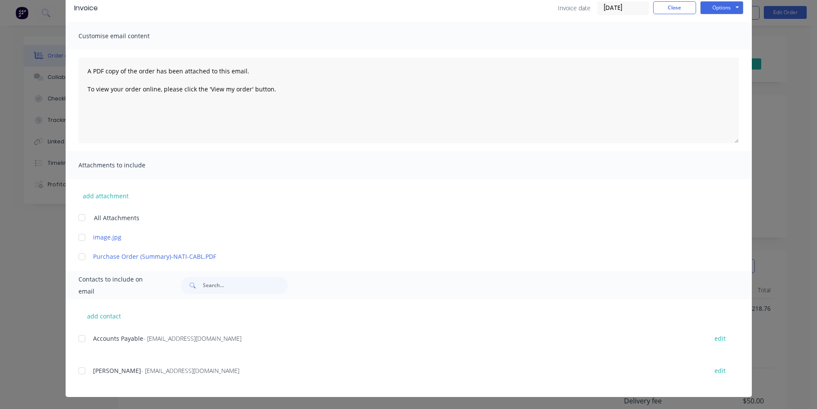
click at [80, 334] on div at bounding box center [81, 338] width 17 height 17
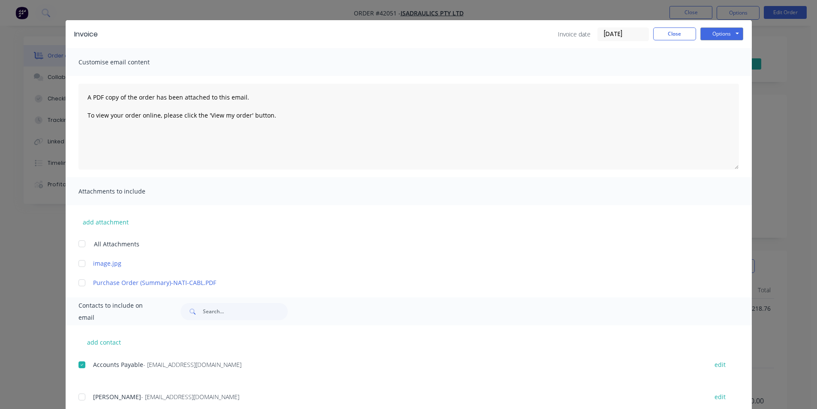
scroll to position [0, 0]
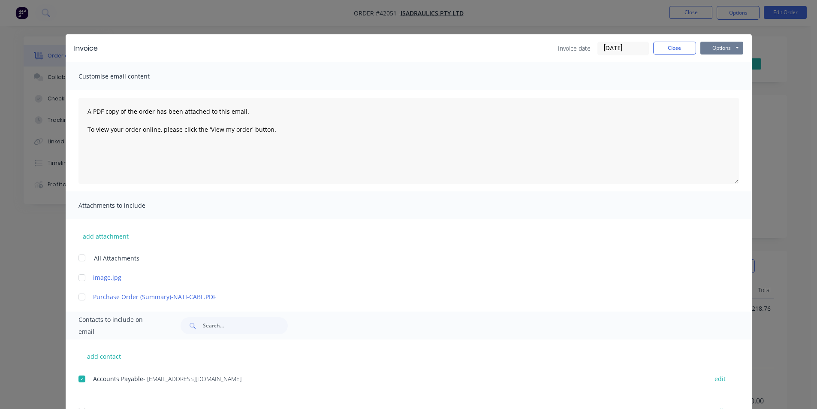
click at [410, 50] on button "Options" at bounding box center [721, 48] width 43 height 13
click at [410, 91] on button "Email" at bounding box center [727, 91] width 55 height 14
click at [410, 51] on button "Close" at bounding box center [674, 48] width 43 height 13
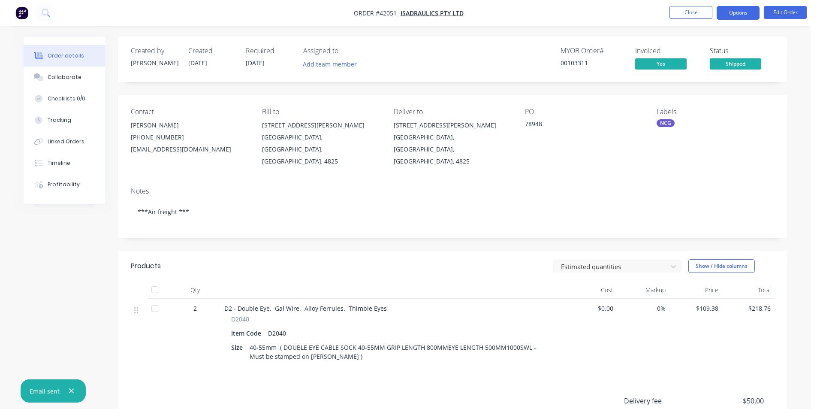
click at [410, 8] on button "Options" at bounding box center [737, 13] width 43 height 14
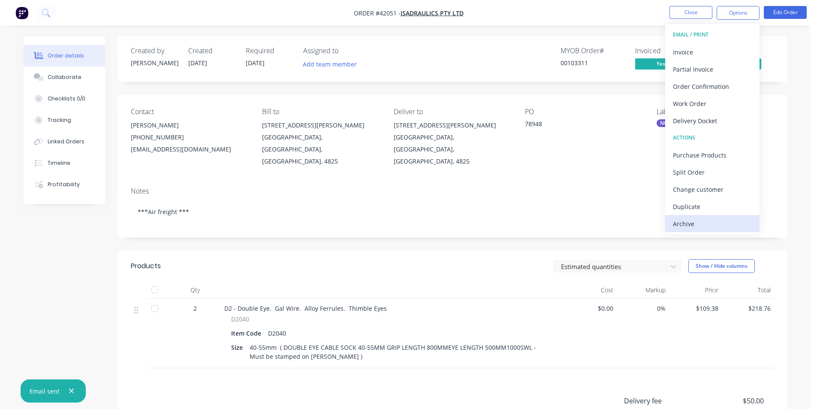
click at [410, 220] on div "Archive" at bounding box center [712, 223] width 79 height 12
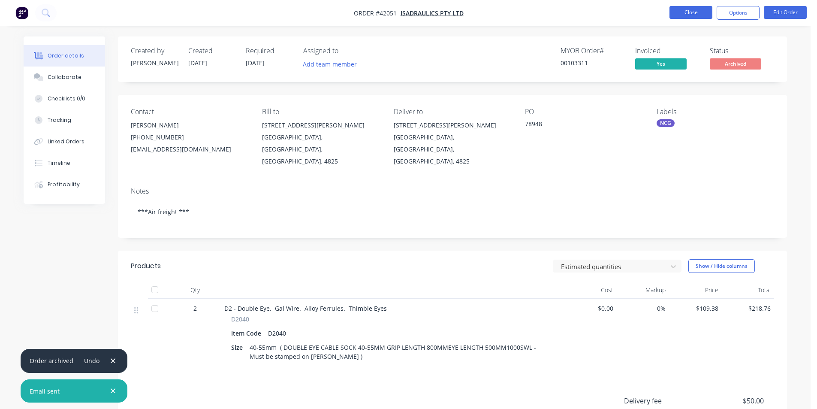
click at [410, 15] on button "Close" at bounding box center [690, 12] width 43 height 13
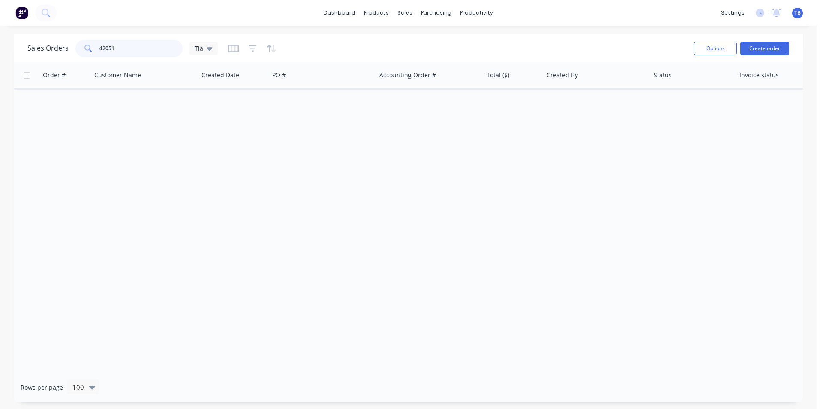
drag, startPoint x: 151, startPoint y: 48, endPoint x: 0, endPoint y: 48, distance: 150.9
click at [3, 48] on div "Sales Orders 42051 Tia Options Create order Order # Customer Name Created Date …" at bounding box center [408, 217] width 817 height 367
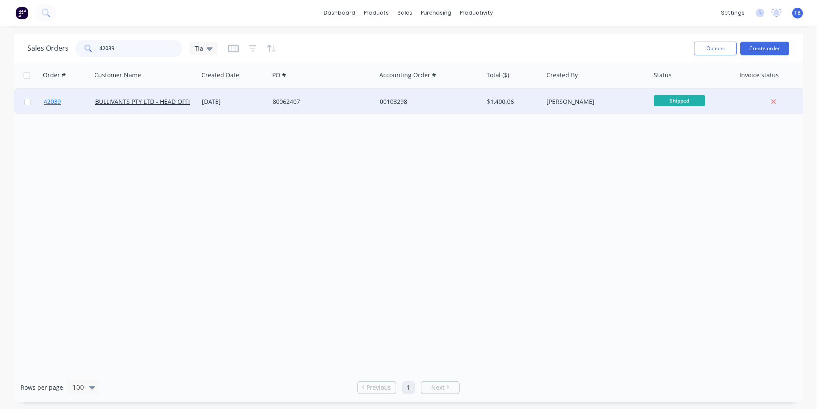
type input "42039"
click at [62, 103] on link "42039" at bounding box center [69, 102] width 51 height 26
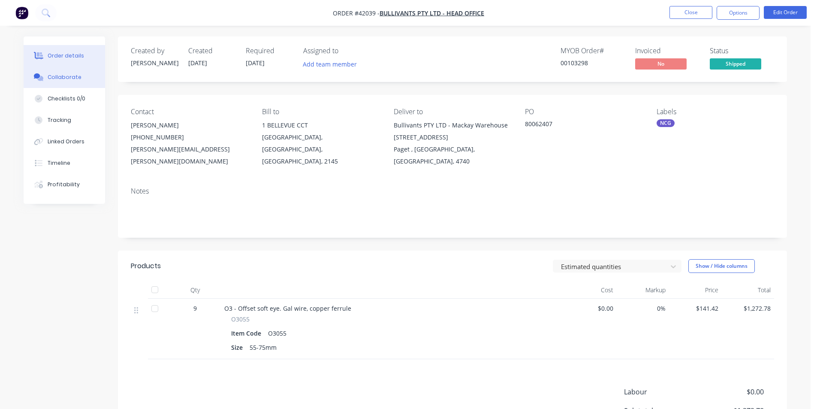
click at [83, 82] on button "Collaborate" at bounding box center [64, 76] width 81 height 21
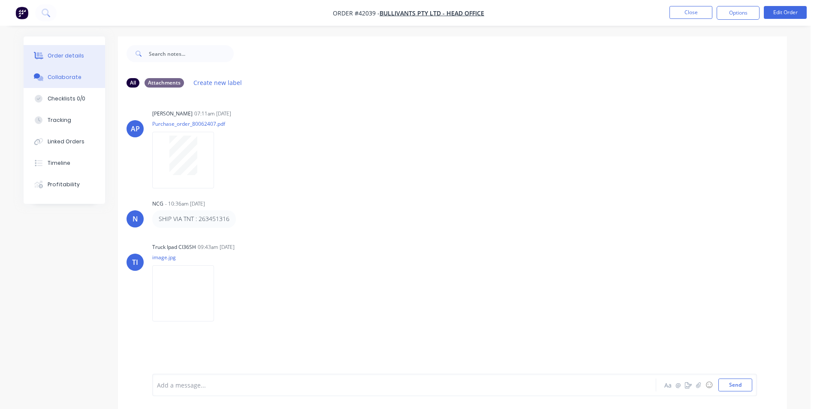
click at [76, 55] on div "Order details" at bounding box center [66, 56] width 36 height 8
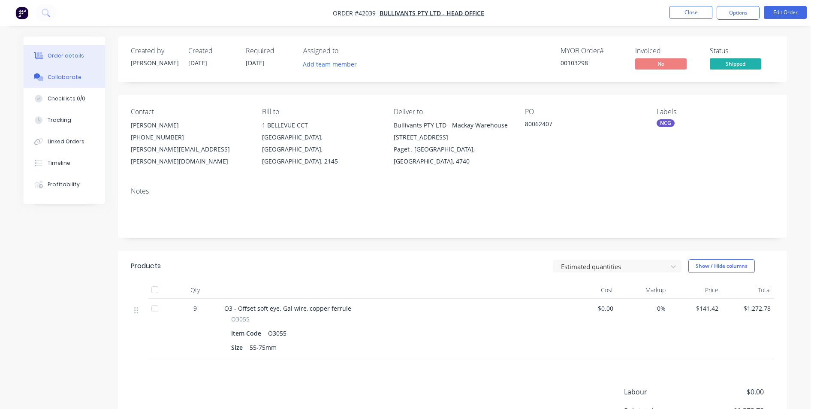
click at [77, 77] on div "Collaborate" at bounding box center [65, 77] width 34 height 8
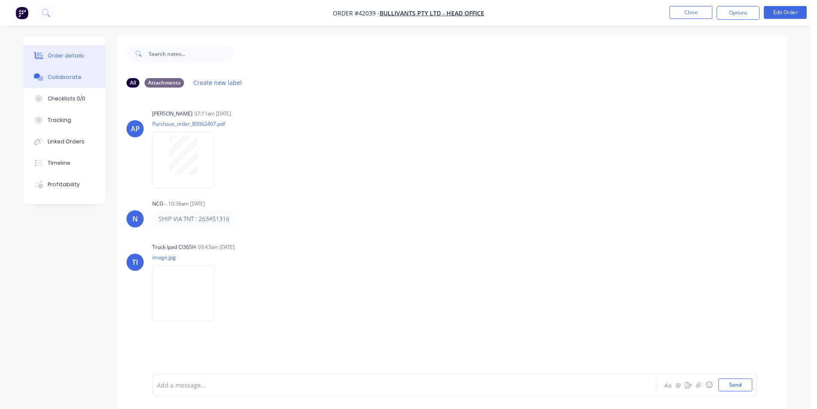
click at [76, 55] on div "Order details" at bounding box center [66, 56] width 36 height 8
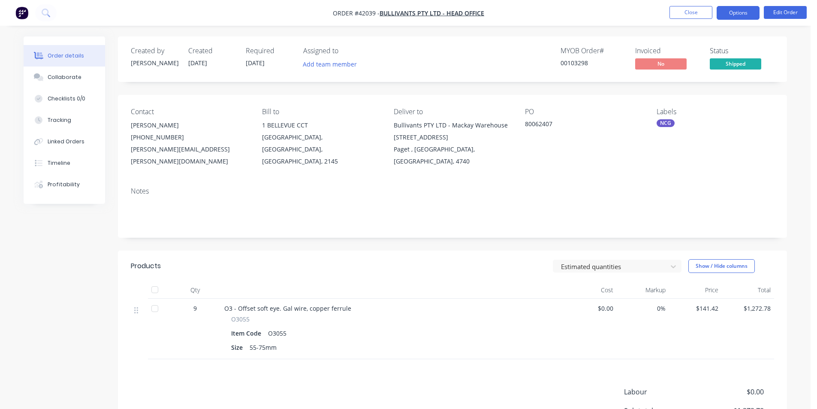
click at [410, 15] on button "Options" at bounding box center [737, 13] width 43 height 14
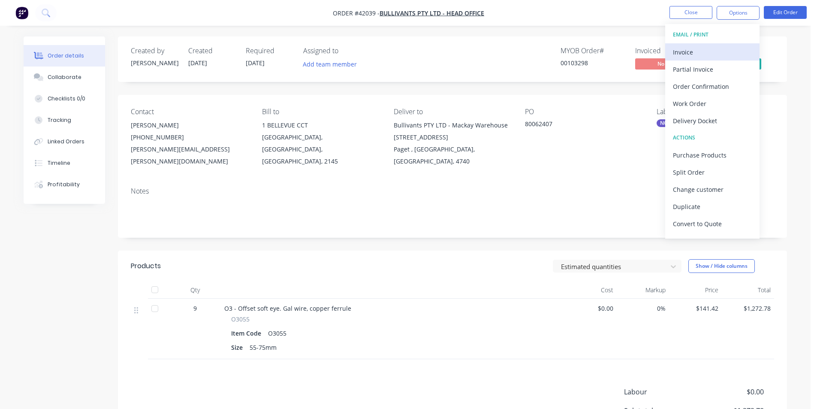
click at [410, 55] on div "Invoice" at bounding box center [712, 52] width 79 height 12
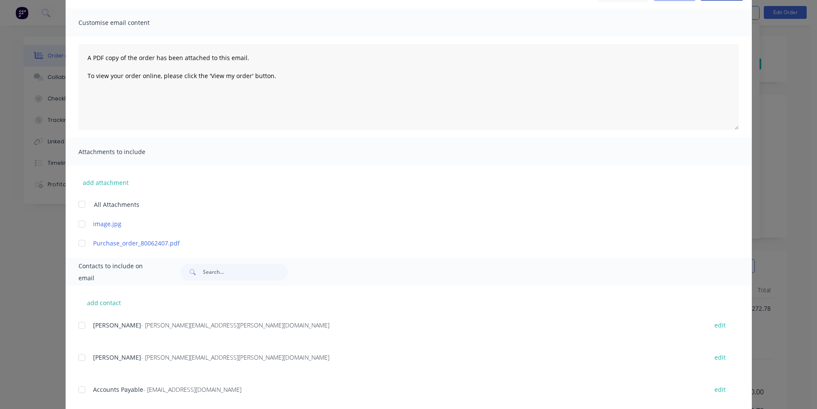
scroll to position [129, 0]
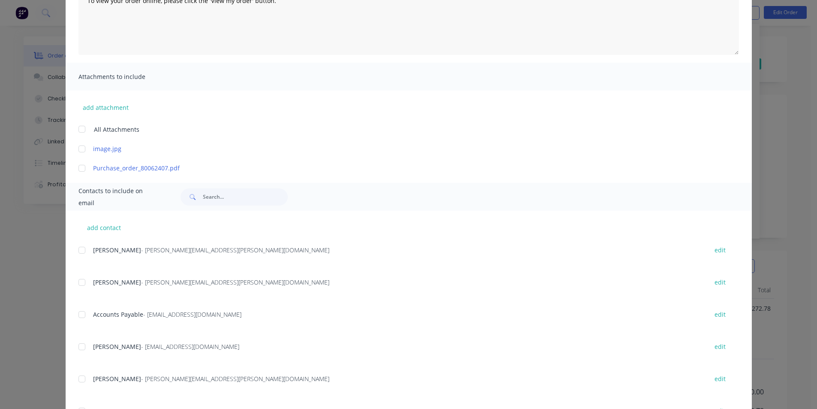
click at [81, 319] on div at bounding box center [81, 314] width 17 height 17
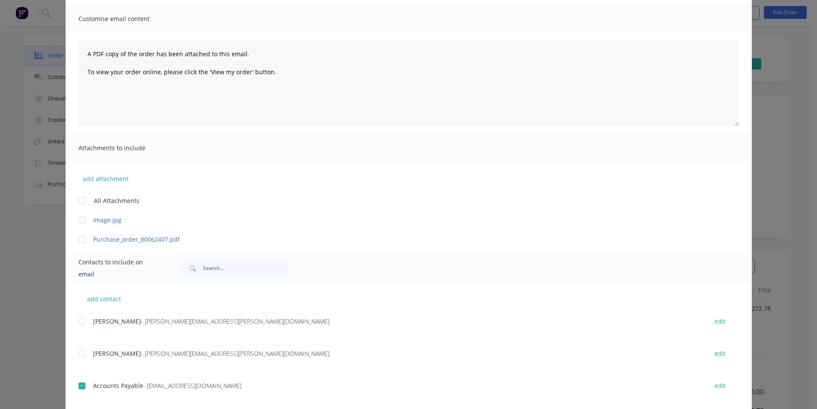
scroll to position [0, 0]
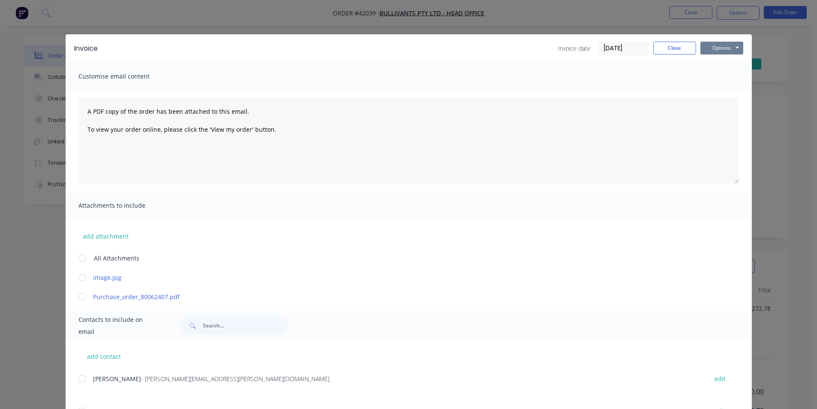
click at [410, 54] on button "Options" at bounding box center [721, 48] width 43 height 13
click at [410, 92] on button "Email" at bounding box center [727, 91] width 55 height 14
click at [410, 48] on button "Close" at bounding box center [674, 48] width 43 height 13
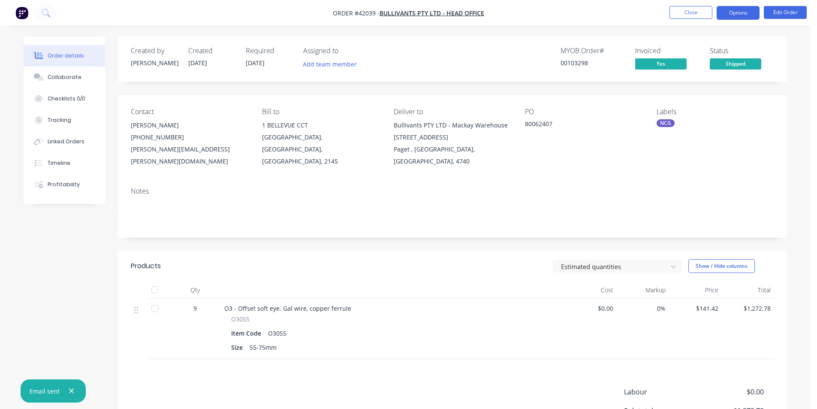
click at [410, 12] on button "Options" at bounding box center [737, 13] width 43 height 14
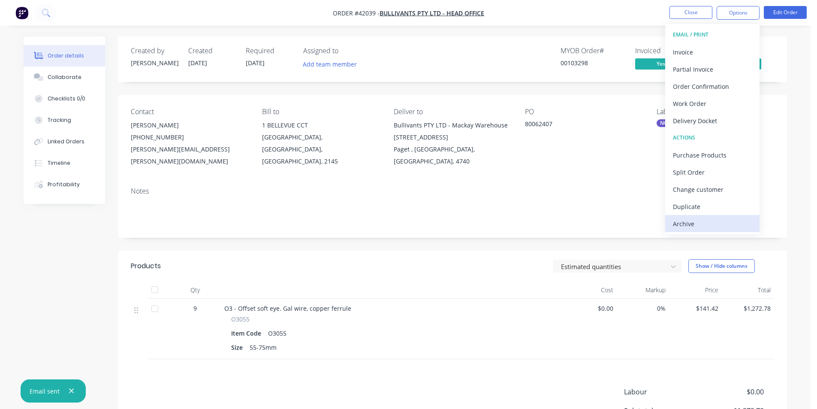
click at [410, 223] on div "Archive" at bounding box center [712, 223] width 79 height 12
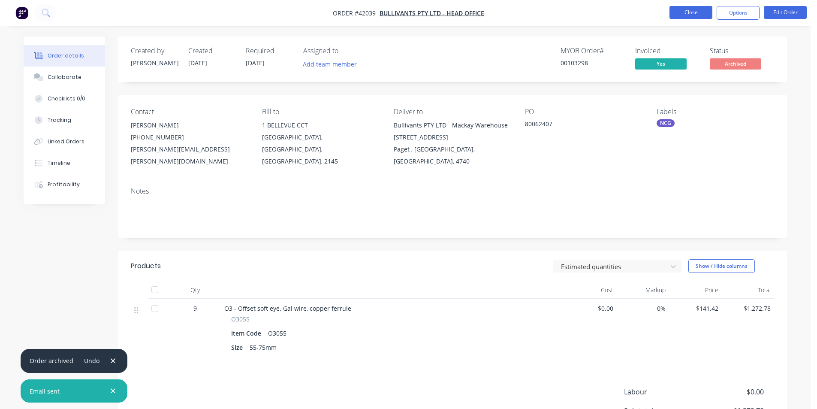
click at [410, 12] on button "Close" at bounding box center [690, 12] width 43 height 13
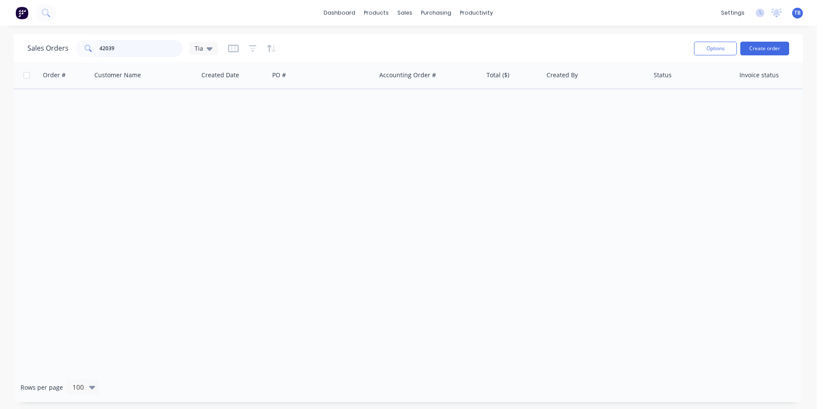
drag, startPoint x: 124, startPoint y: 46, endPoint x: 0, endPoint y: 45, distance: 123.9
click at [0, 45] on div "Sales Orders 42039 Tia Options Create order Order # Customer Name Created Date …" at bounding box center [408, 217] width 817 height 367
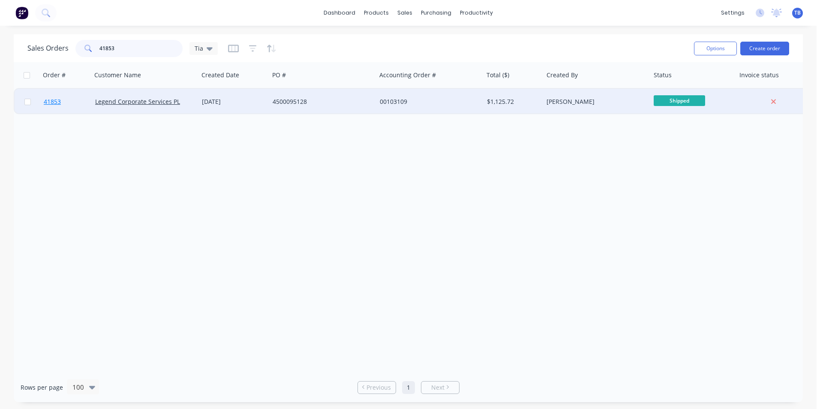
type input "41853"
click at [53, 99] on span "41853" at bounding box center [52, 101] width 17 height 9
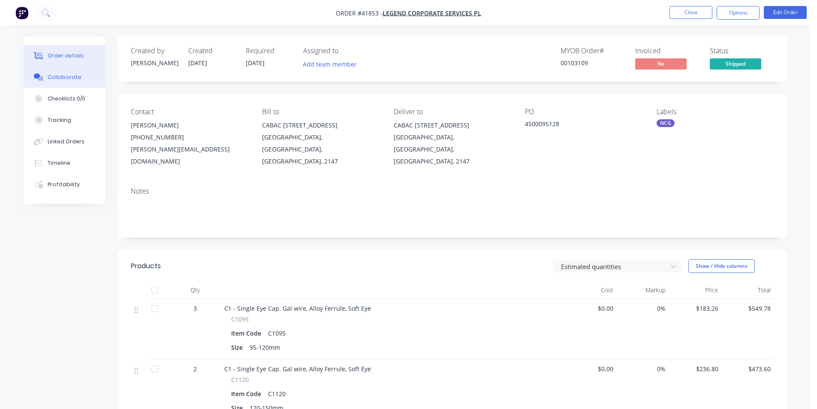
click at [67, 80] on div "Collaborate" at bounding box center [65, 77] width 34 height 8
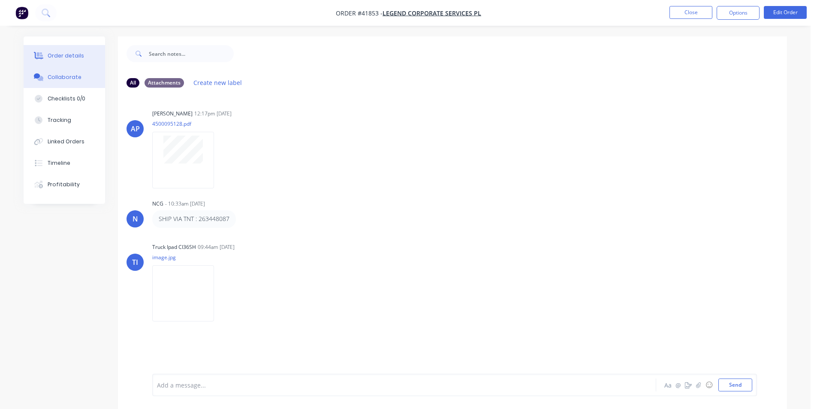
click at [76, 57] on div "Order details" at bounding box center [66, 56] width 36 height 8
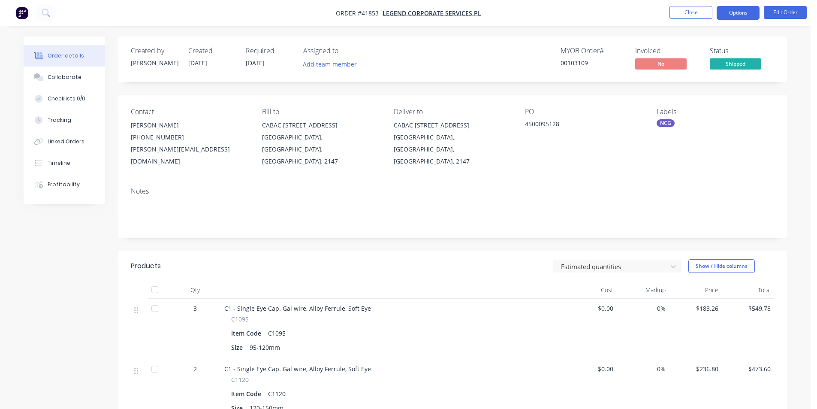
click at [410, 16] on button "Options" at bounding box center [737, 13] width 43 height 14
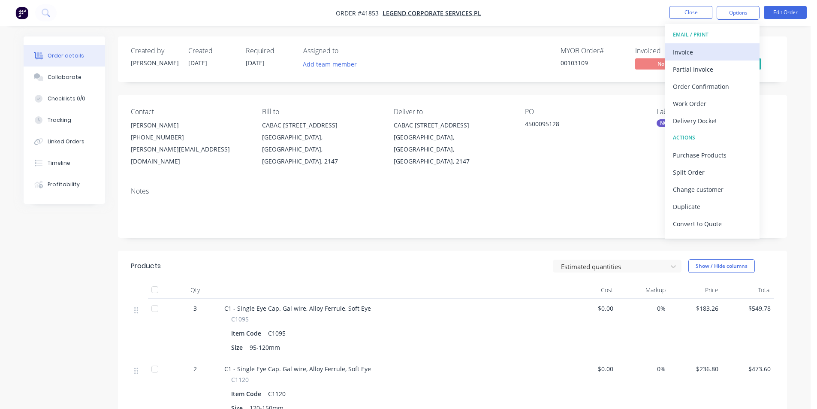
click at [410, 55] on div "Invoice" at bounding box center [712, 52] width 79 height 12
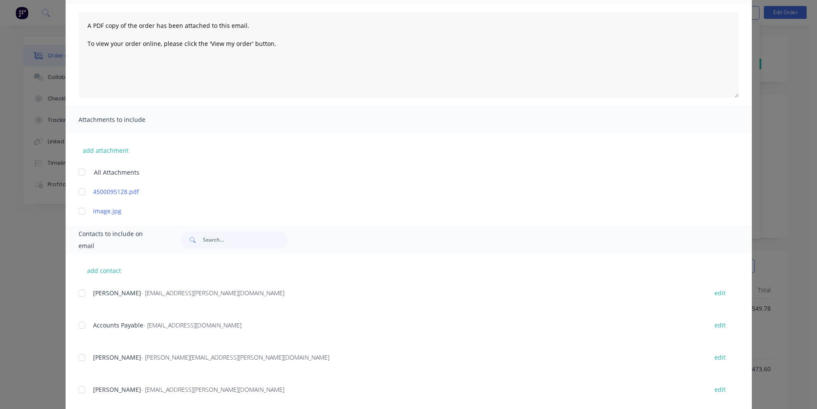
scroll to position [129, 0]
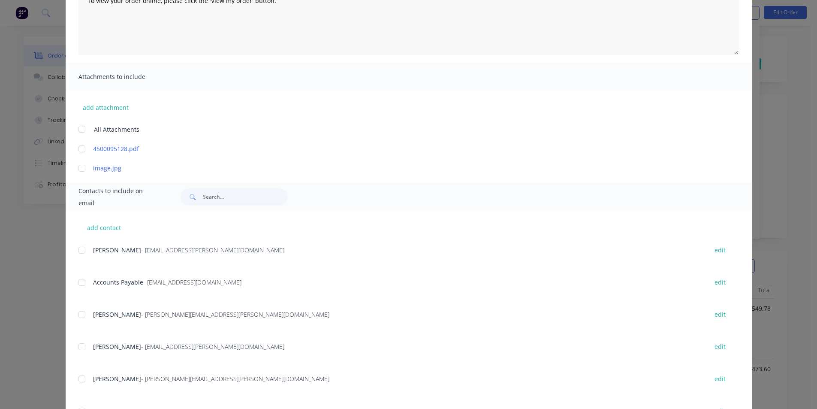
click at [84, 280] on div at bounding box center [81, 281] width 17 height 17
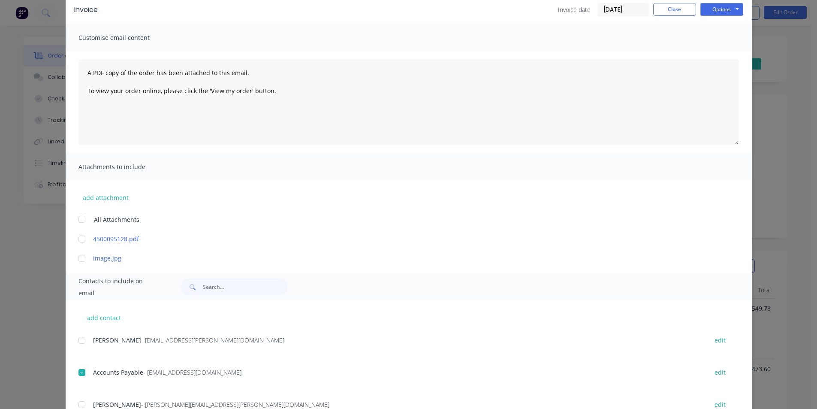
scroll to position [0, 0]
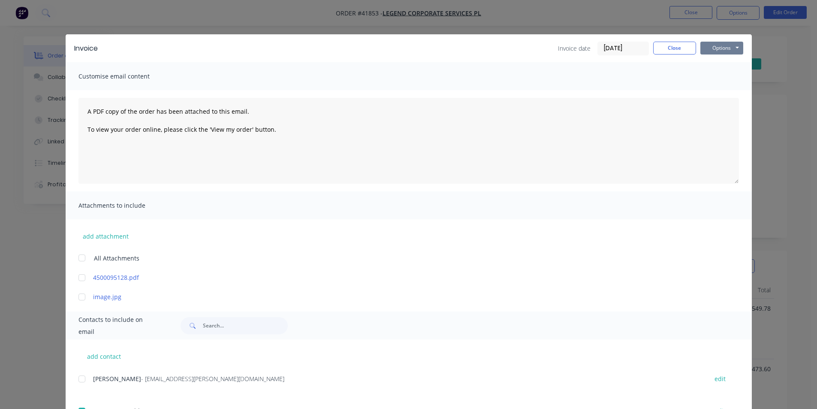
drag, startPoint x: 708, startPoint y: 44, endPoint x: 709, endPoint y: 51, distance: 7.8
click at [410, 44] on button "Options" at bounding box center [721, 48] width 43 height 13
click at [410, 88] on button "Email" at bounding box center [727, 91] width 55 height 14
click at [410, 49] on button "Close" at bounding box center [674, 48] width 43 height 13
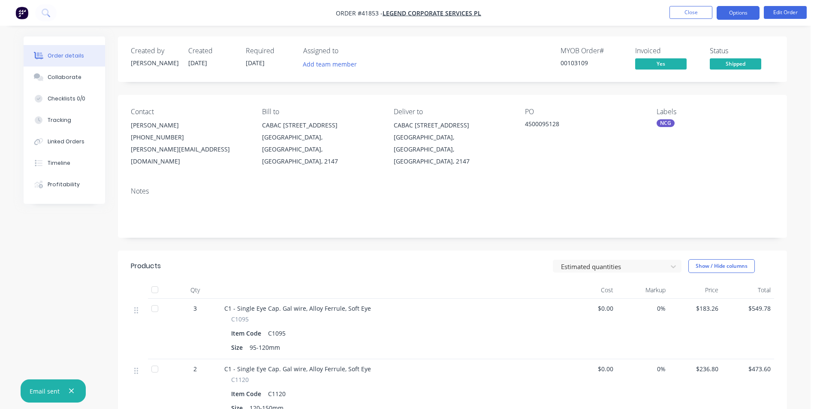
click at [410, 18] on button "Options" at bounding box center [737, 13] width 43 height 14
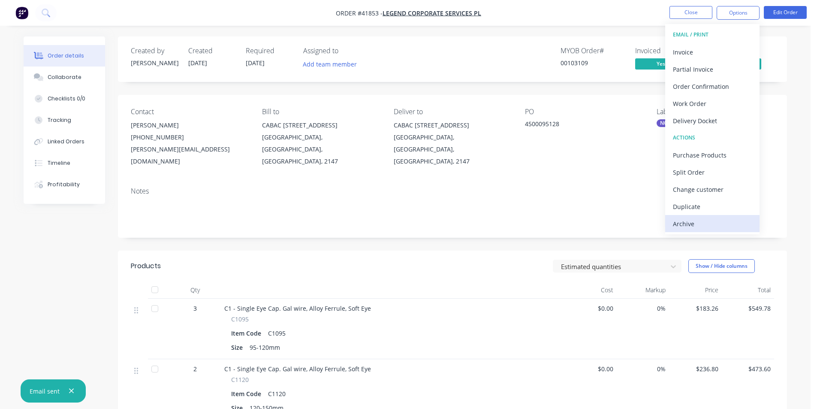
click at [410, 225] on div "Archive" at bounding box center [712, 223] width 79 height 12
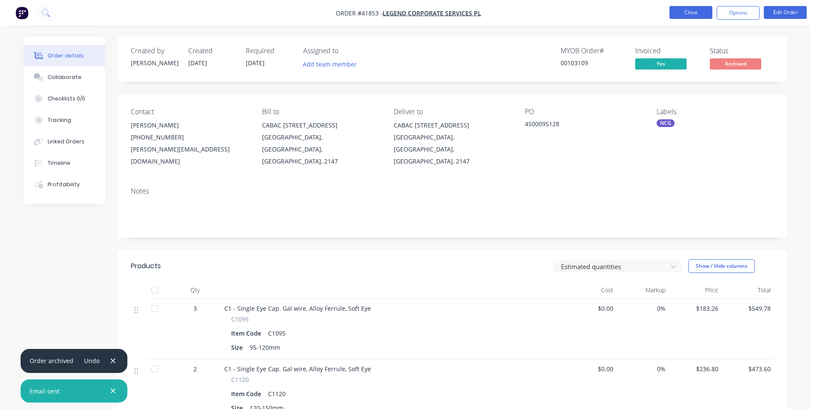
click at [410, 12] on button "Close" at bounding box center [690, 12] width 43 height 13
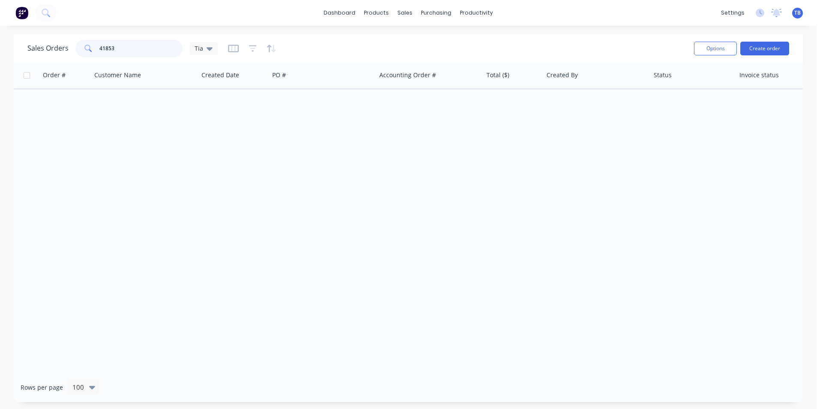
drag, startPoint x: 116, startPoint y: 48, endPoint x: 42, endPoint y: 57, distance: 75.2
click at [45, 61] on div "Sales Orders 41853 Tia Options Create order" at bounding box center [408, 48] width 789 height 28
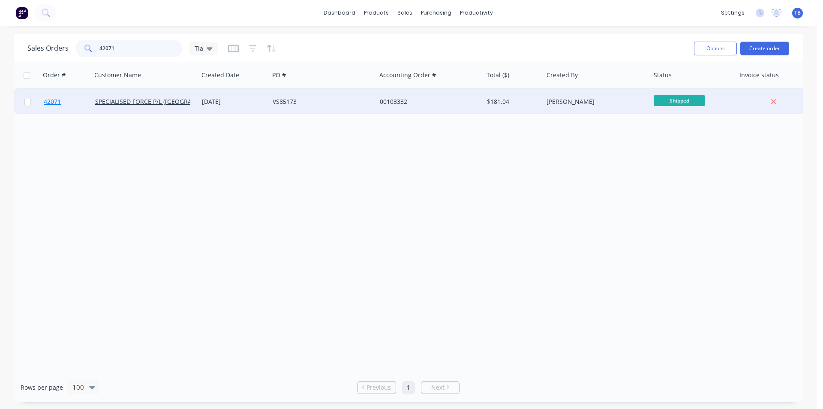
type input "42071"
click at [52, 99] on span "42071" at bounding box center [52, 101] width 17 height 9
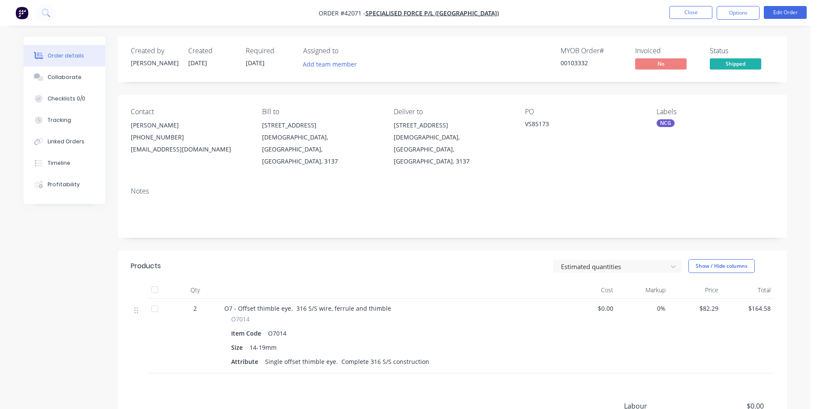
scroll to position [105, 0]
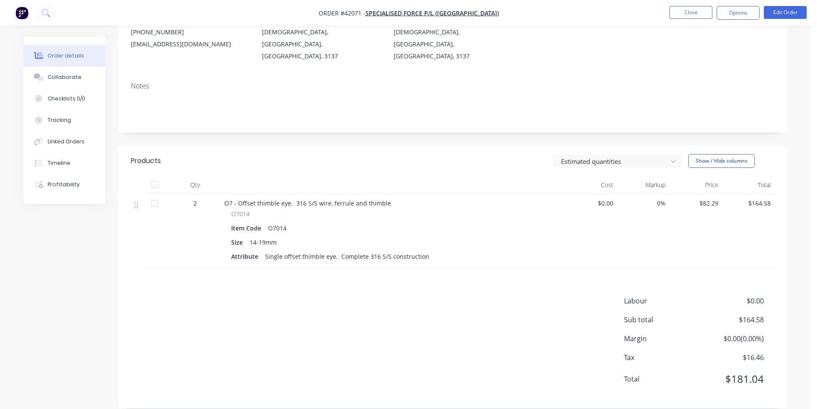
drag, startPoint x: 306, startPoint y: 269, endPoint x: 279, endPoint y: 354, distance: 89.5
click at [279, 354] on div "Labour $0.00 Sub total $164.58 Margin $0.00 ( 0.00 %) Tax $16.46 Total $181.04" at bounding box center [452, 344] width 643 height 99
click at [61, 79] on div "Collaborate" at bounding box center [65, 77] width 34 height 8
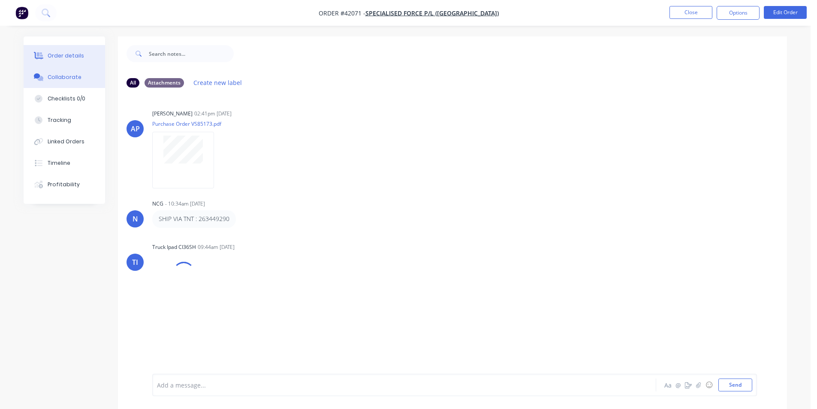
click at [67, 60] on button "Order details" at bounding box center [64, 55] width 81 height 21
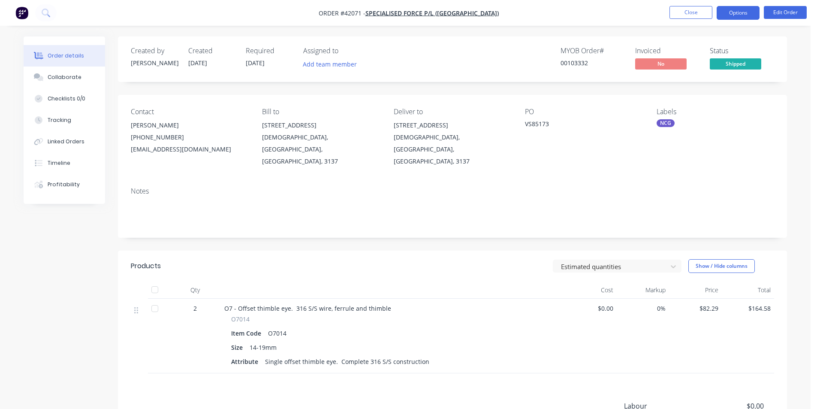
click at [410, 9] on button "Options" at bounding box center [737, 13] width 43 height 14
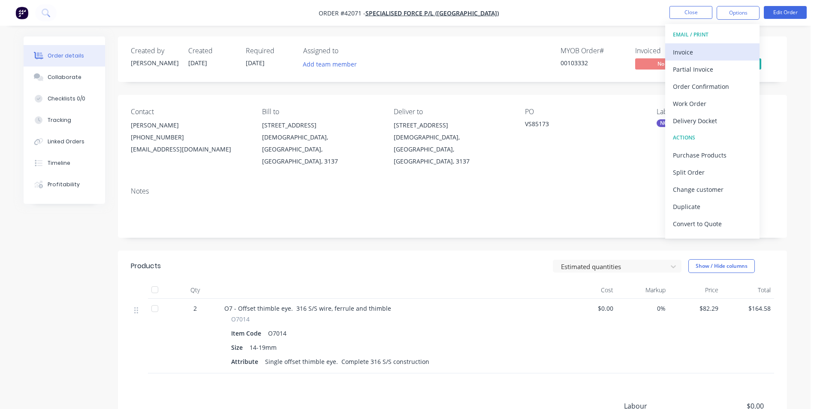
click at [410, 53] on div "Invoice" at bounding box center [712, 52] width 79 height 12
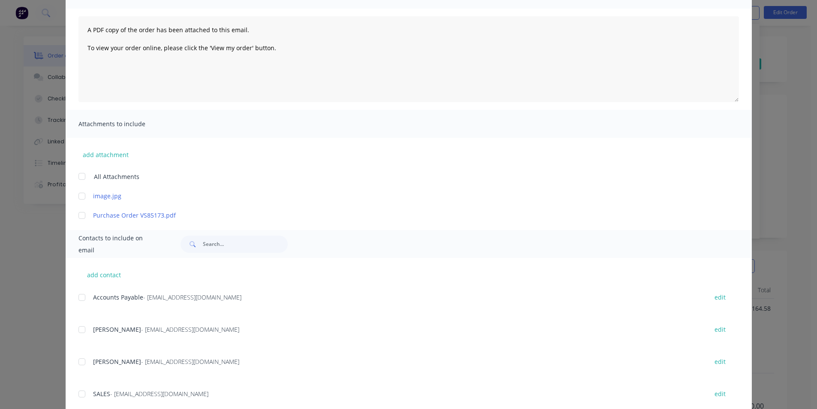
scroll to position [171, 0]
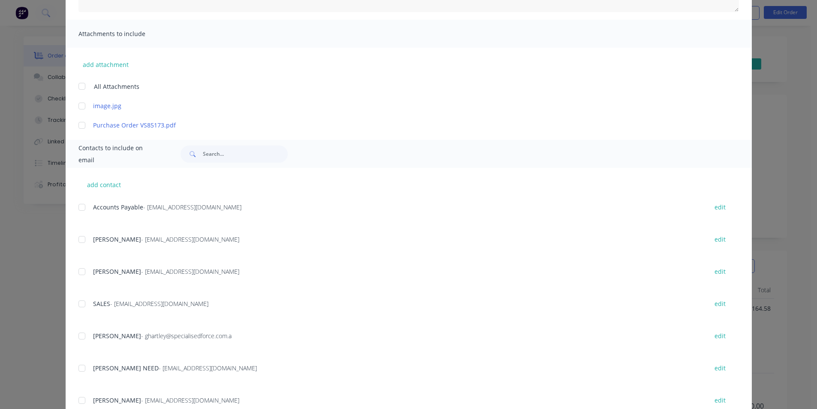
click at [81, 206] on div at bounding box center [81, 206] width 17 height 17
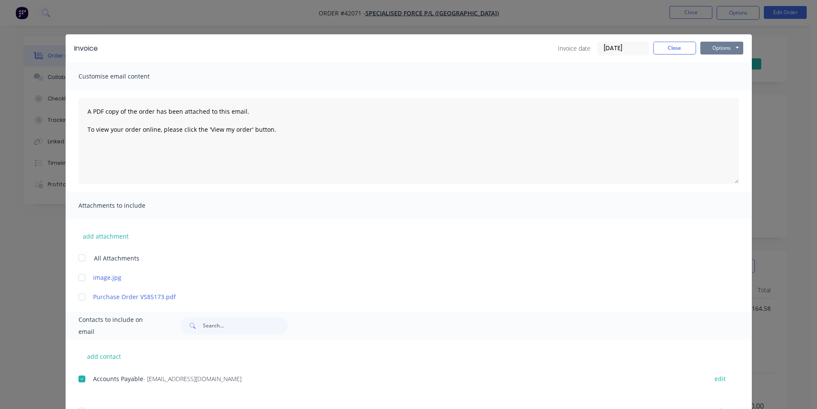
click at [410, 46] on button "Options" at bounding box center [721, 48] width 43 height 13
click at [410, 90] on button "Email" at bounding box center [727, 91] width 55 height 14
click at [410, 44] on button "Close" at bounding box center [674, 48] width 43 height 13
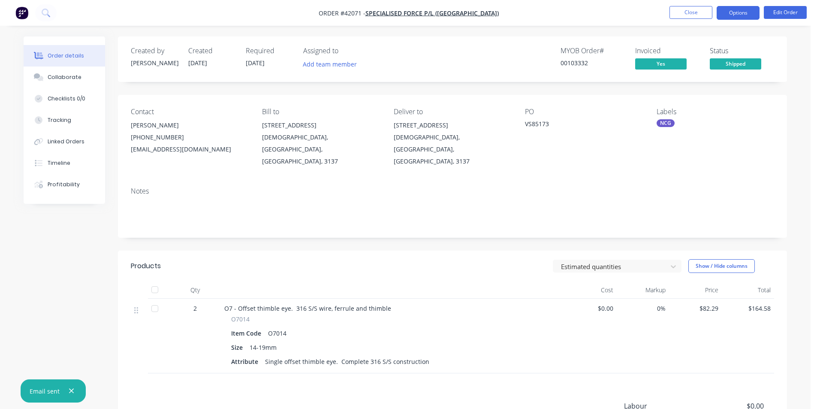
click at [410, 14] on button "Options" at bounding box center [737, 13] width 43 height 14
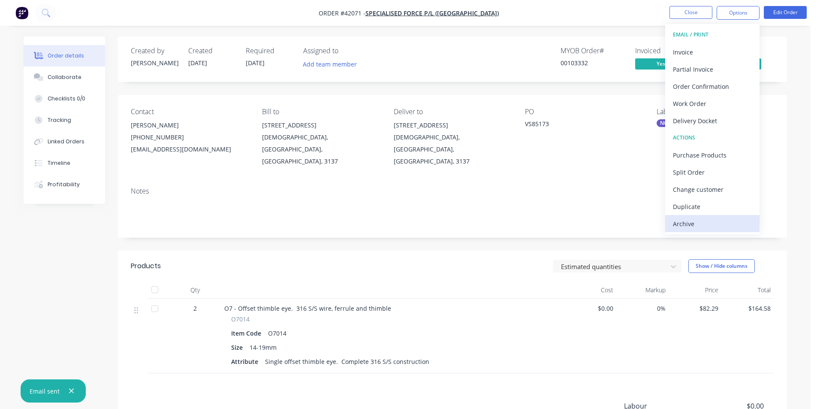
click at [410, 226] on div "Archive" at bounding box center [712, 223] width 79 height 12
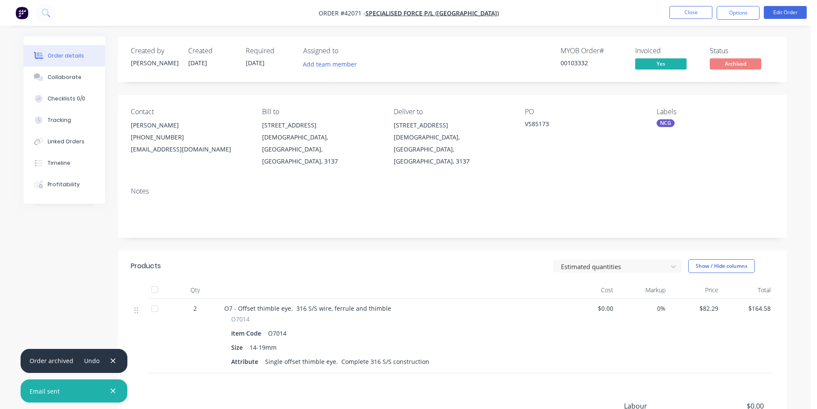
click at [112, 390] on icon "button" at bounding box center [113, 391] width 6 height 8
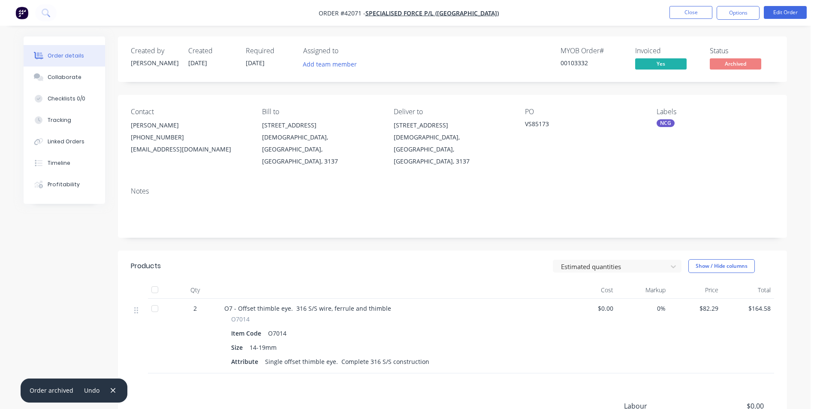
click at [112, 390] on icon "button" at bounding box center [113, 390] width 6 height 8
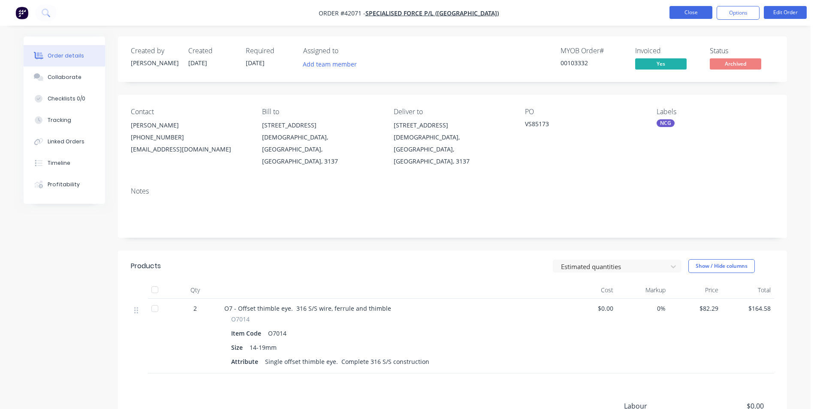
click at [410, 17] on button "Close" at bounding box center [690, 12] width 43 height 13
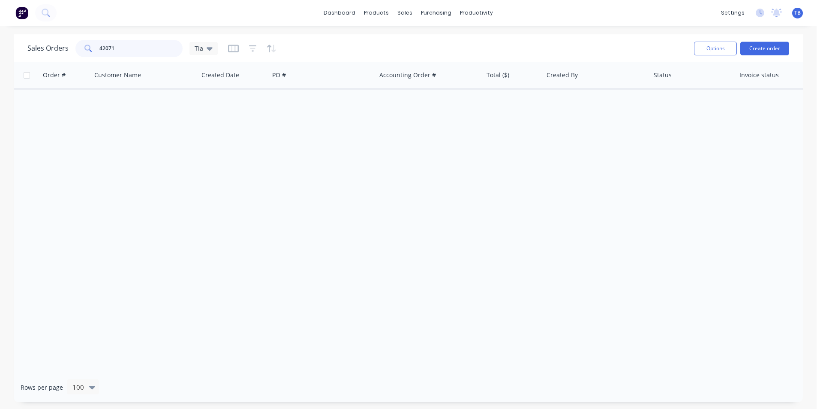
drag, startPoint x: 163, startPoint y: 46, endPoint x: 2, endPoint y: 47, distance: 160.8
click at [2, 46] on div "Sales Orders 42071 Tia Options Create order Order # Customer Name Created Date …" at bounding box center [408, 217] width 817 height 367
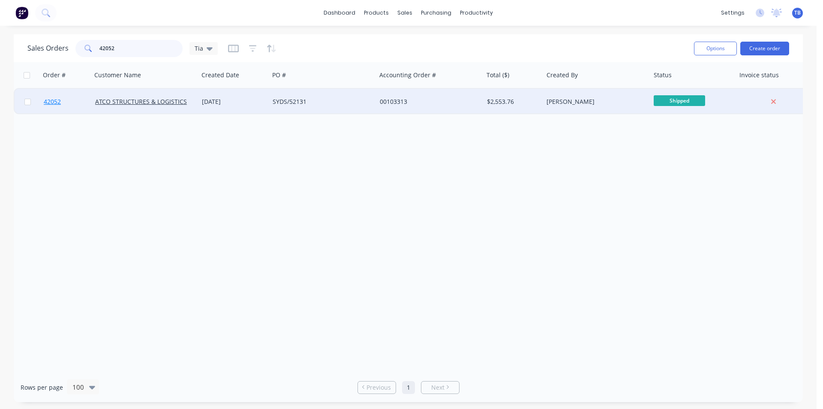
type input "42052"
click at [49, 100] on span "42052" at bounding box center [52, 101] width 17 height 9
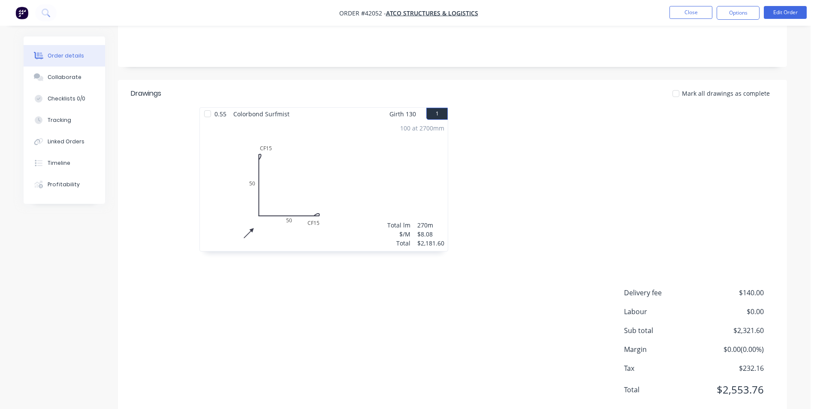
scroll to position [193, 0]
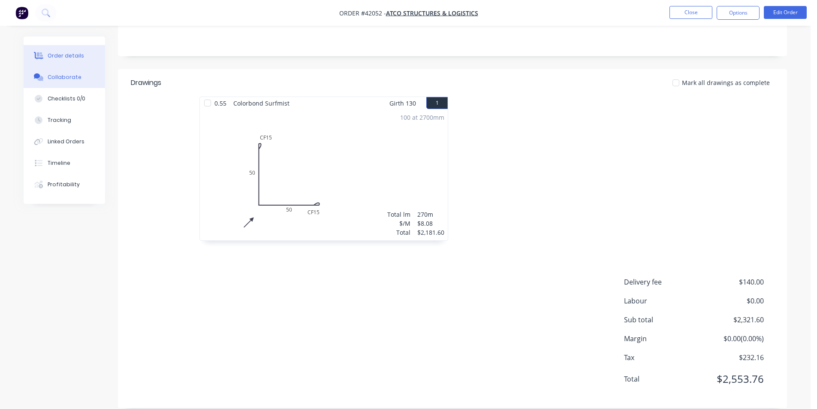
click at [86, 77] on button "Collaborate" at bounding box center [64, 76] width 81 height 21
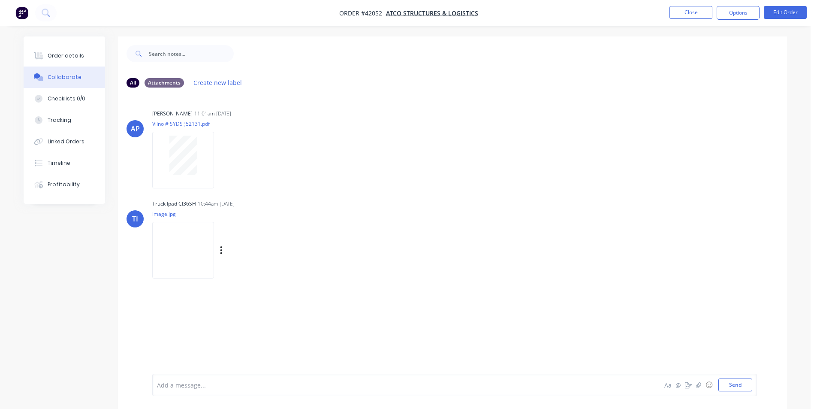
click at [191, 236] on img at bounding box center [183, 250] width 62 height 56
click at [67, 61] on button "Order details" at bounding box center [64, 55] width 81 height 21
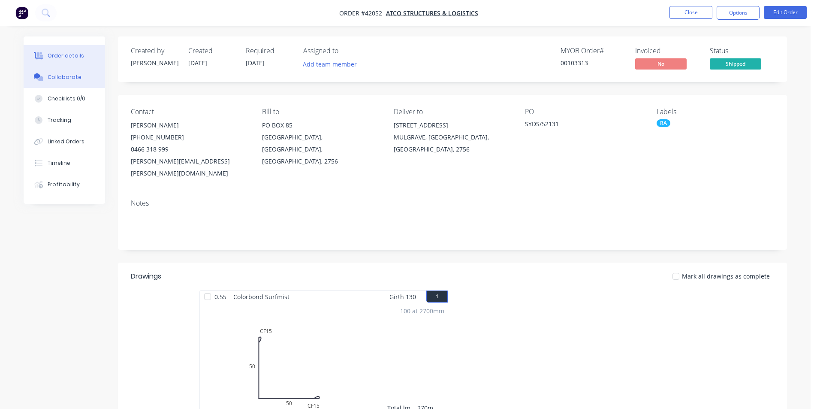
click at [75, 79] on div "Collaborate" at bounding box center [65, 77] width 34 height 8
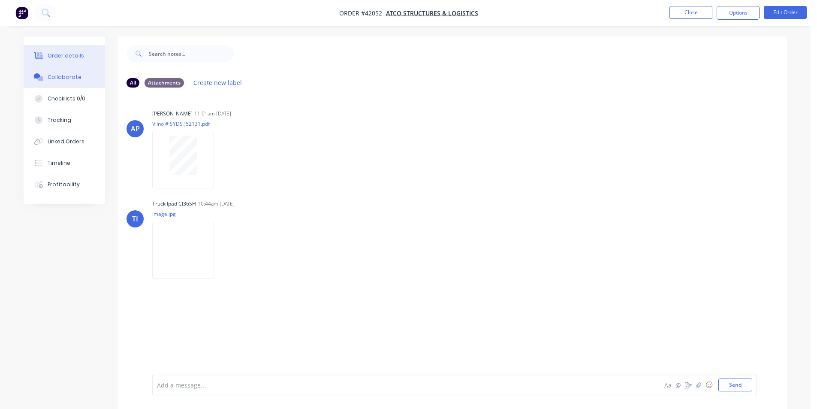
click at [66, 60] on button "Order details" at bounding box center [64, 55] width 81 height 21
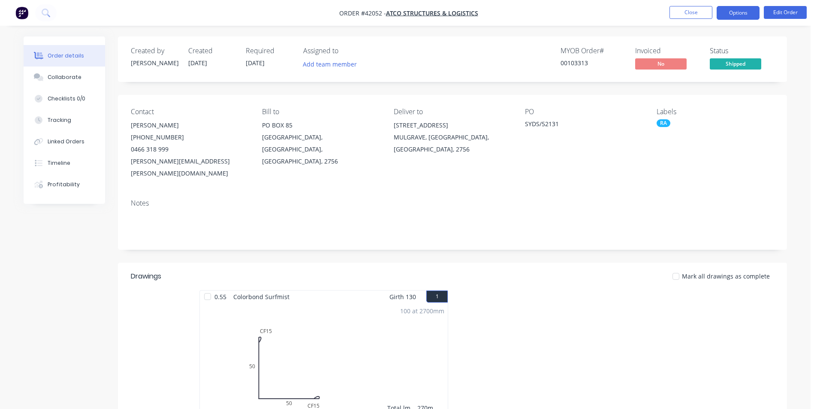
click at [410, 12] on button "Options" at bounding box center [737, 13] width 43 height 14
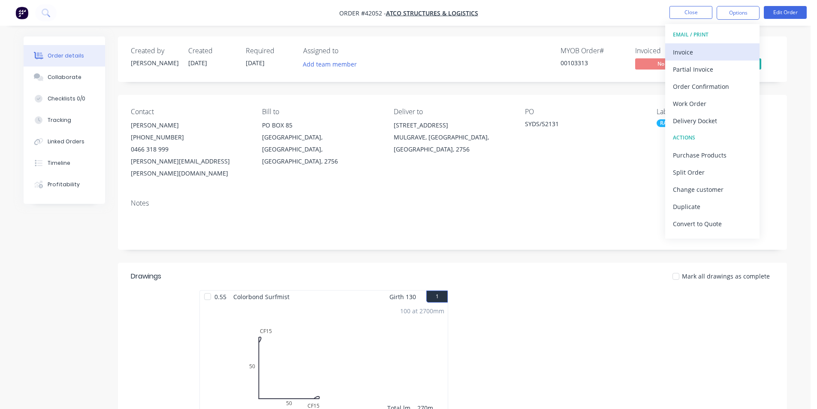
click at [410, 56] on div "Invoice" at bounding box center [712, 52] width 79 height 12
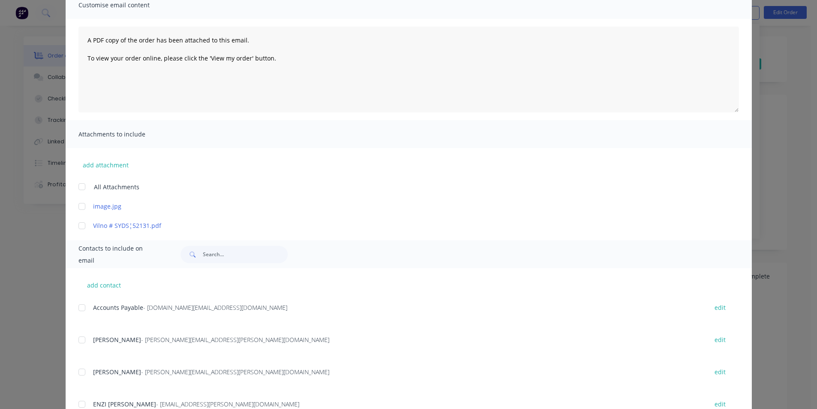
scroll to position [129, 0]
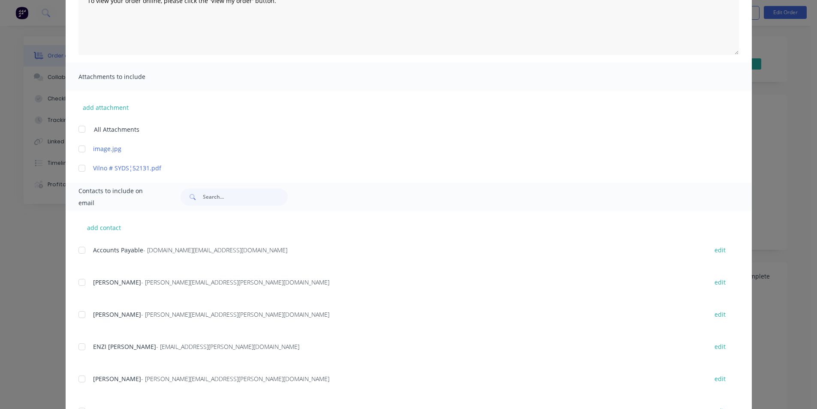
click at [83, 246] on div at bounding box center [81, 249] width 17 height 17
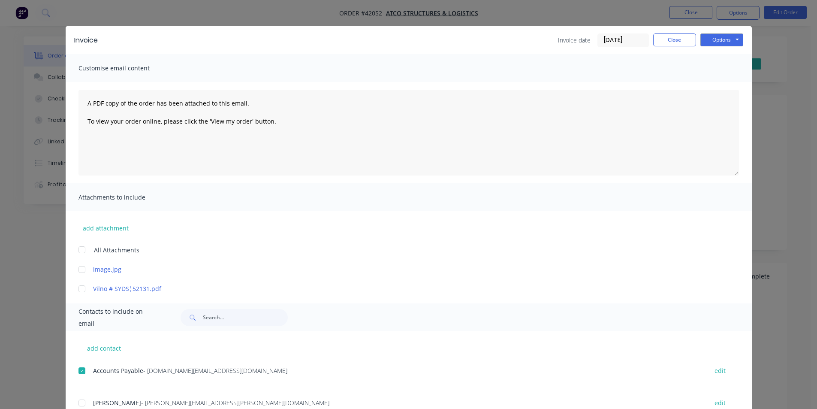
scroll to position [0, 0]
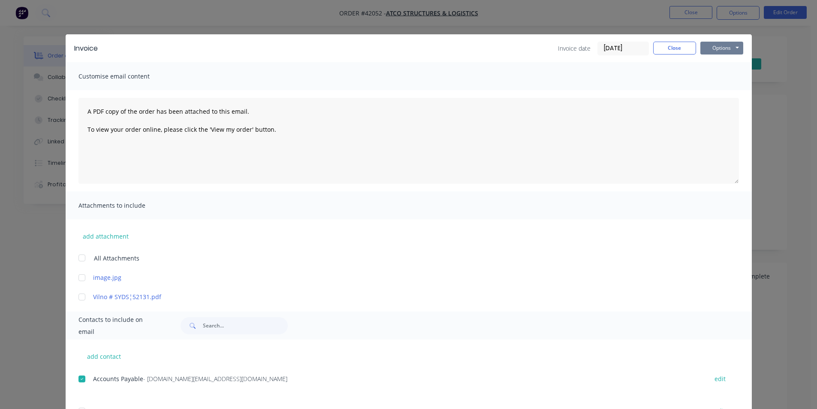
click at [410, 45] on button "Options" at bounding box center [721, 48] width 43 height 13
click at [410, 88] on button "Email" at bounding box center [727, 91] width 55 height 14
drag, startPoint x: 667, startPoint y: 40, endPoint x: 667, endPoint y: 59, distance: 19.3
click at [410, 39] on div "Invoice Invoice date [DATE] Close Options Preview Print Email" at bounding box center [409, 48] width 686 height 28
click at [410, 45] on button "Close" at bounding box center [674, 48] width 43 height 13
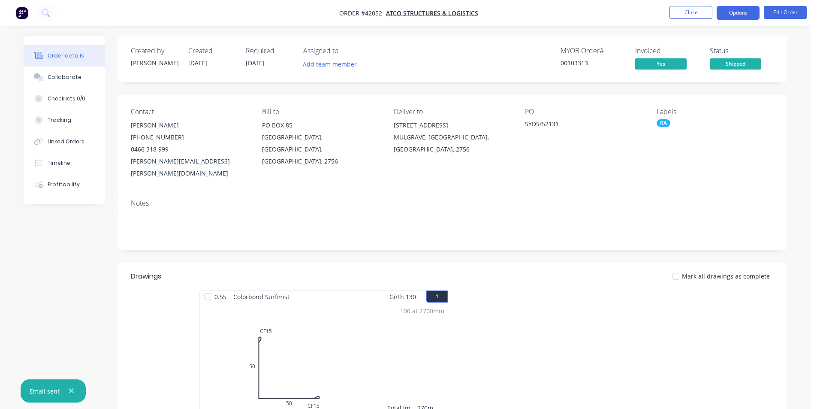
click at [410, 12] on button "Options" at bounding box center [737, 13] width 43 height 14
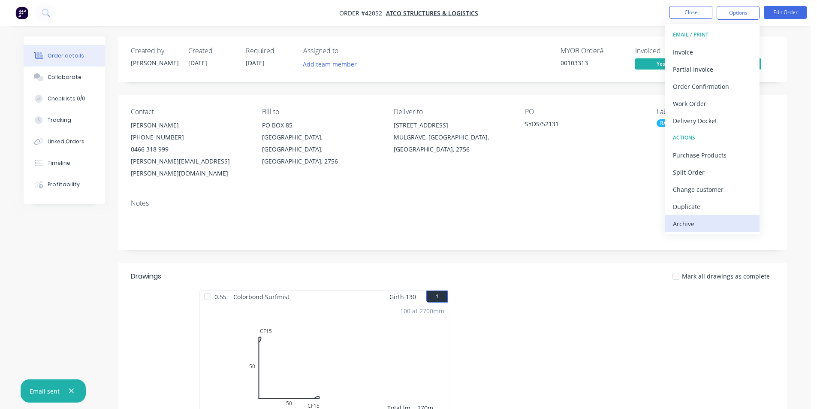
click at [410, 220] on div "Archive" at bounding box center [712, 223] width 79 height 12
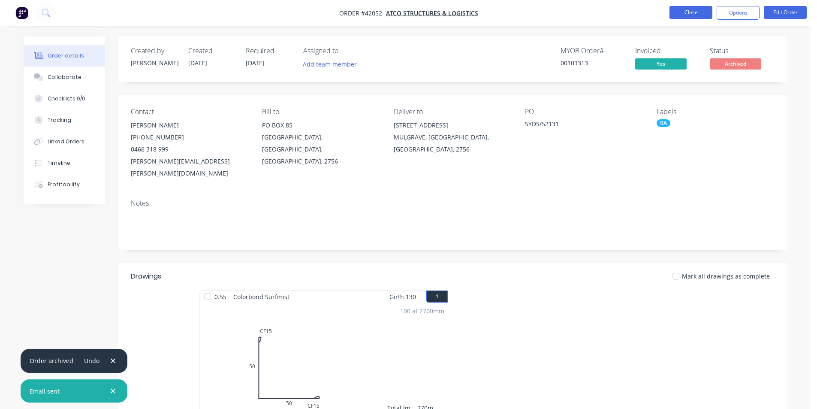
click at [410, 12] on button "Close" at bounding box center [690, 12] width 43 height 13
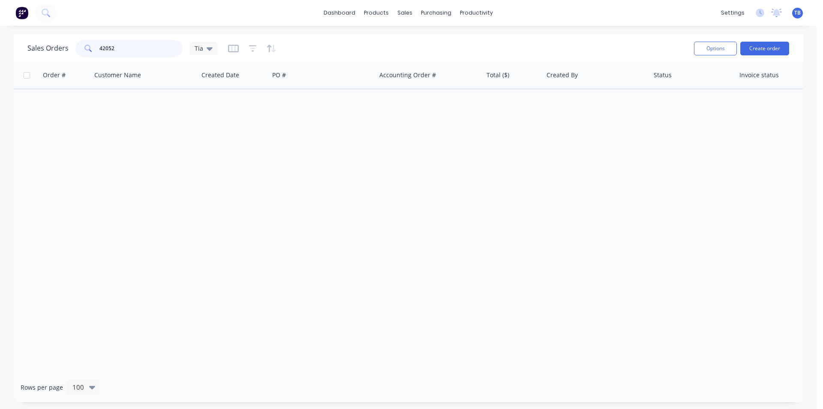
drag, startPoint x: 126, startPoint y: 45, endPoint x: 54, endPoint y: 45, distance: 72.4
click at [54, 45] on div "Sales Orders 42052 Tia" at bounding box center [122, 48] width 190 height 17
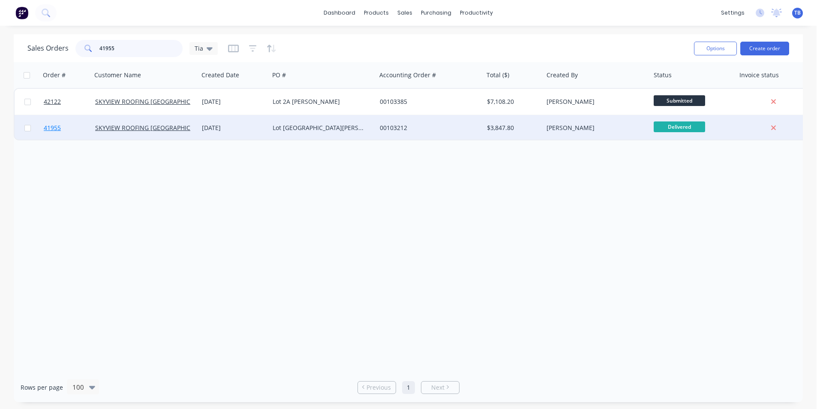
type input "41955"
click at [47, 127] on span "41955" at bounding box center [52, 127] width 17 height 9
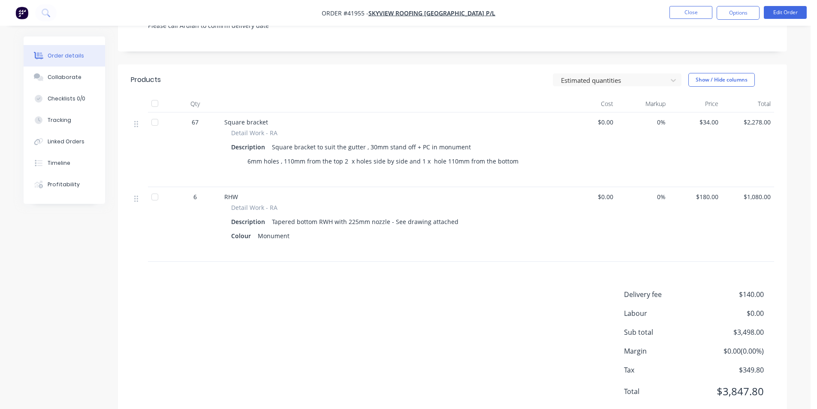
scroll to position [198, 0]
click at [76, 81] on button "Collaborate" at bounding box center [64, 76] width 81 height 21
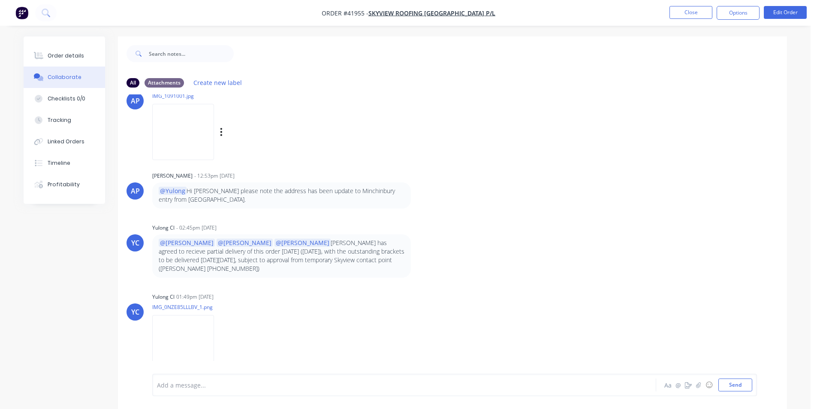
scroll to position [171, 0]
drag, startPoint x: 438, startPoint y: 249, endPoint x: 592, endPoint y: 287, distance: 158.9
click at [410, 288] on div "YC Yulong Cl 01:49pm [DATE] IMG_0NZE85LLLBV_1.png Labels Download" at bounding box center [452, 326] width 669 height 77
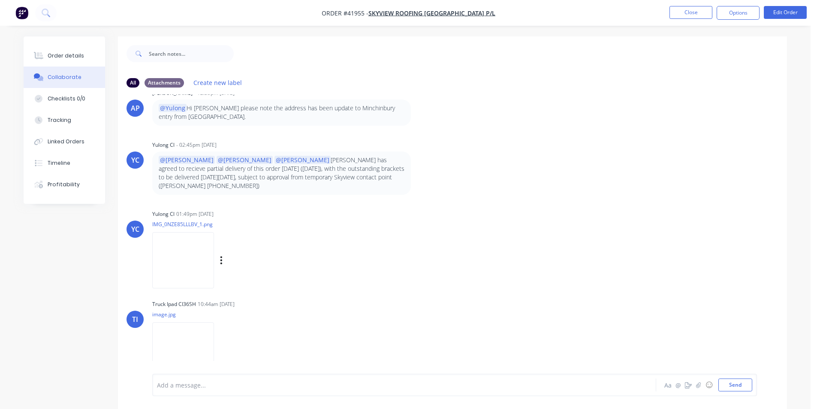
click at [180, 253] on img at bounding box center [183, 260] width 62 height 56
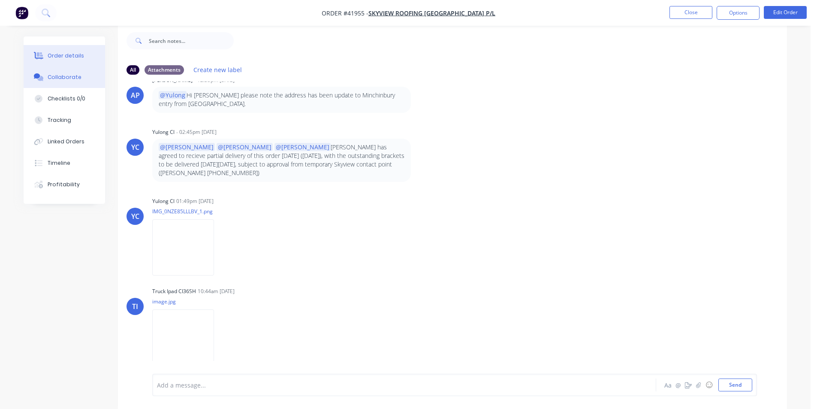
click at [66, 45] on button "Order details" at bounding box center [64, 55] width 81 height 21
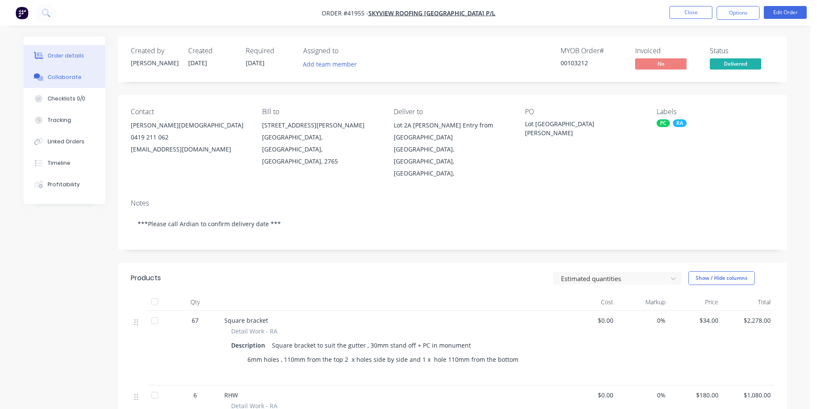
click at [54, 78] on div "Collaborate" at bounding box center [65, 77] width 34 height 8
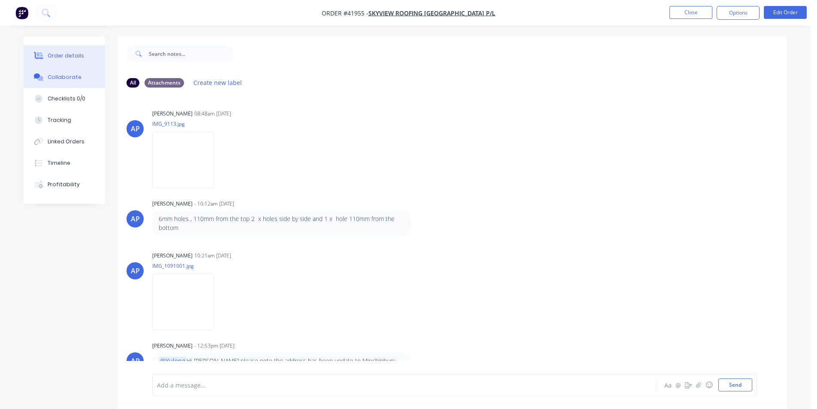
click at [73, 59] on div "Order details" at bounding box center [66, 56] width 36 height 8
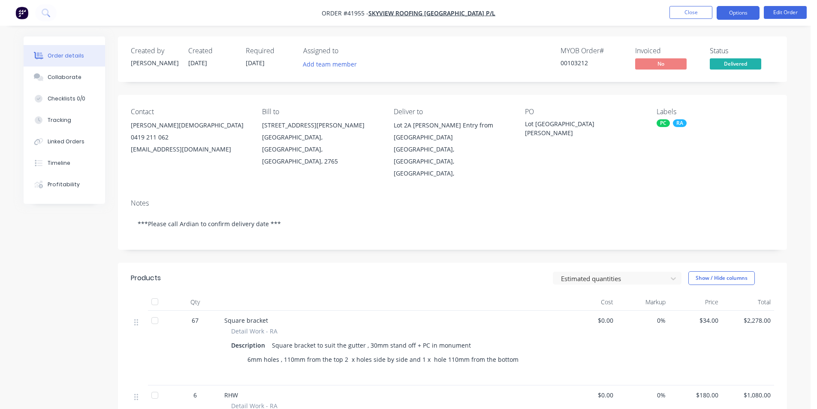
click at [410, 14] on button "Options" at bounding box center [737, 13] width 43 height 14
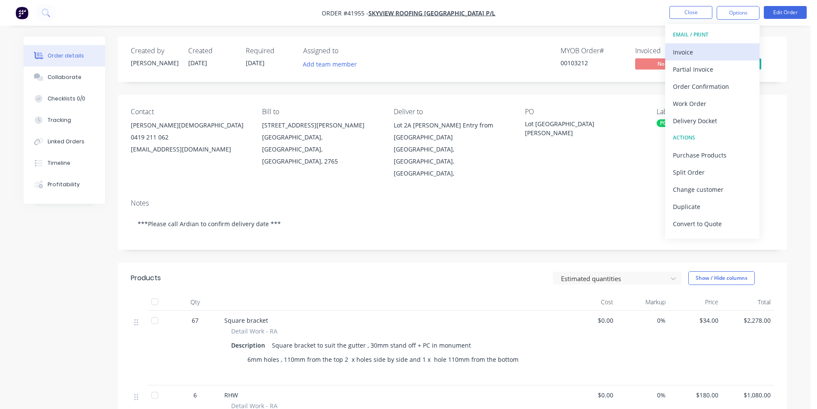
click at [410, 47] on div "Invoice" at bounding box center [712, 52] width 79 height 12
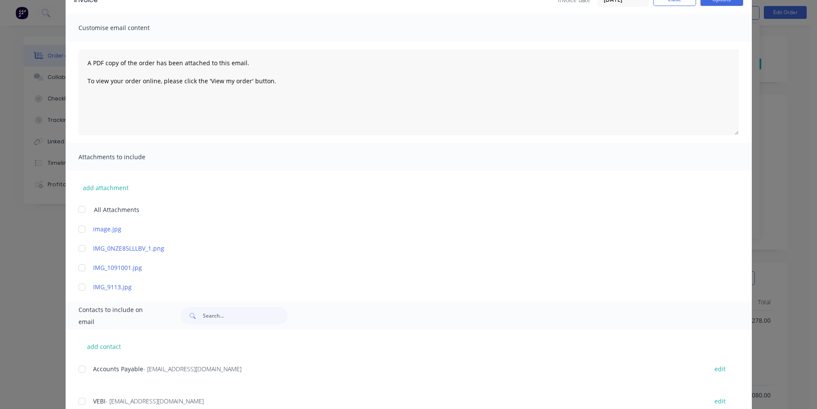
scroll to position [111, 0]
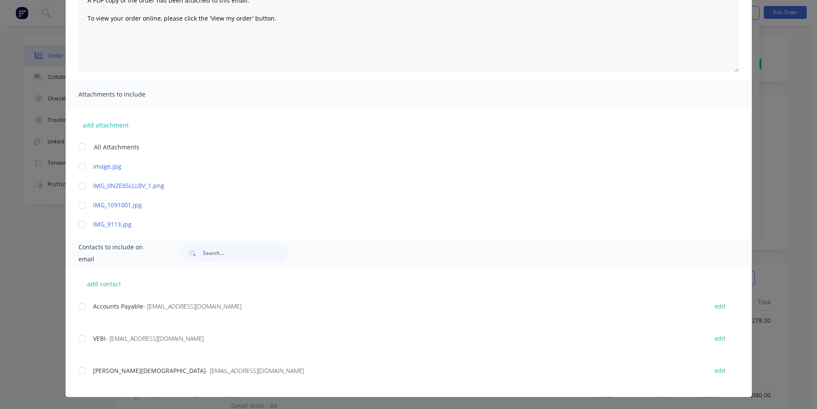
click at [84, 307] on div at bounding box center [81, 305] width 17 height 17
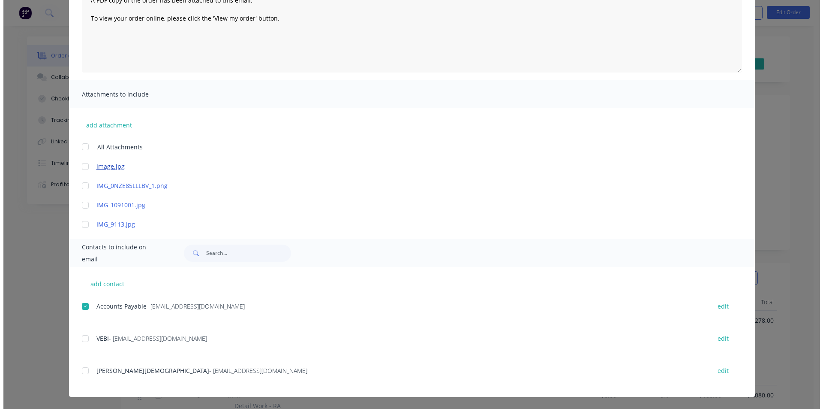
scroll to position [0, 0]
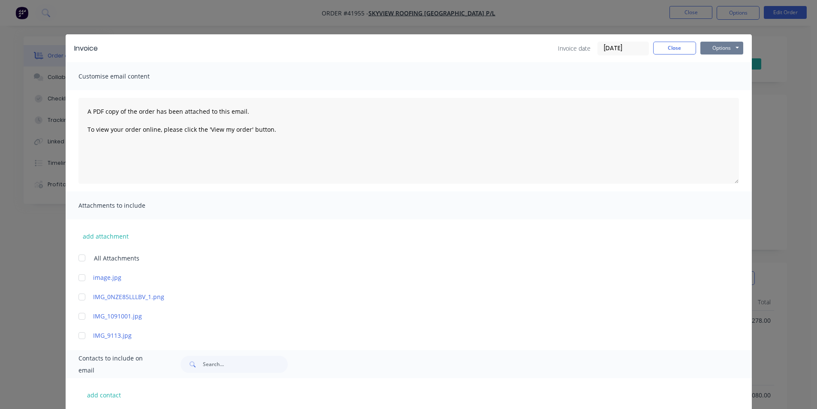
click at [410, 45] on button "Options" at bounding box center [721, 48] width 43 height 13
click at [410, 93] on button "Email" at bounding box center [727, 91] width 55 height 14
click at [410, 49] on button "Close" at bounding box center [674, 48] width 43 height 13
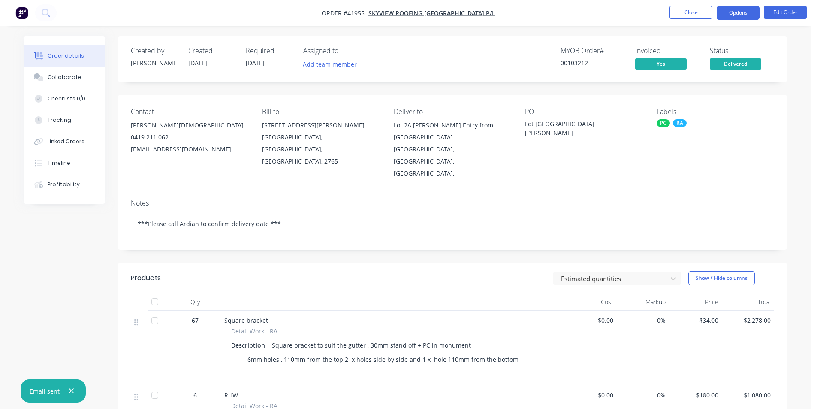
click at [410, 14] on button "Options" at bounding box center [737, 13] width 43 height 14
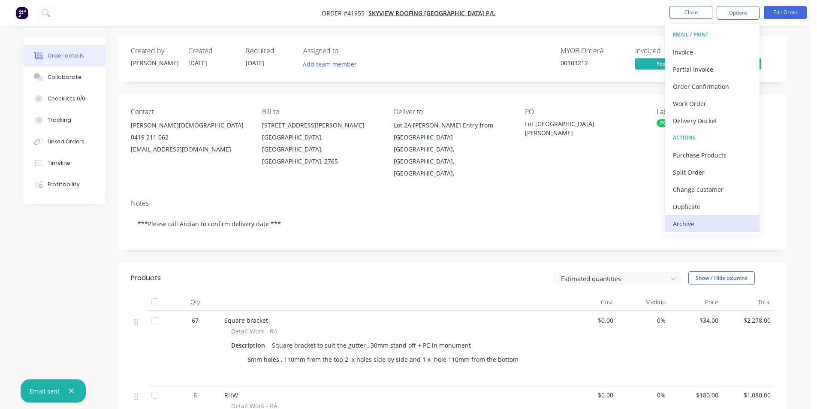
click at [410, 222] on div "Archive" at bounding box center [712, 223] width 79 height 12
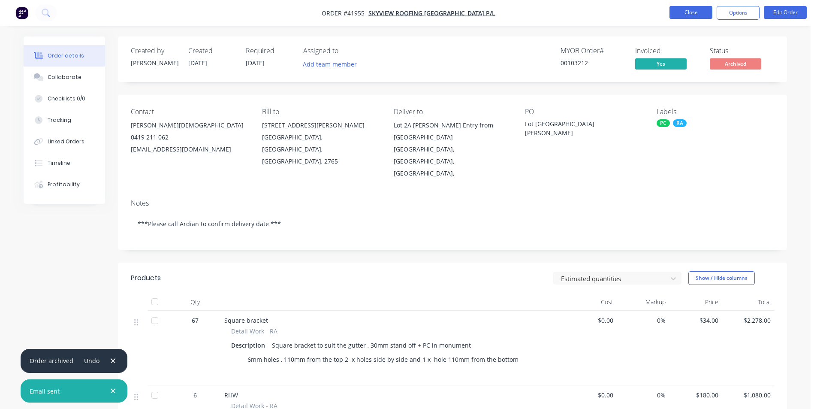
click at [410, 17] on button "Close" at bounding box center [690, 12] width 43 height 13
